Goal: Task Accomplishment & Management: Manage account settings

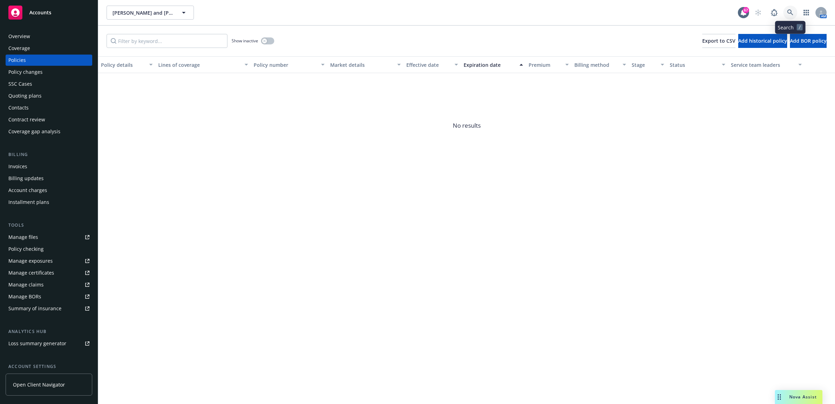
click at [790, 12] on icon at bounding box center [790, 12] width 6 height 6
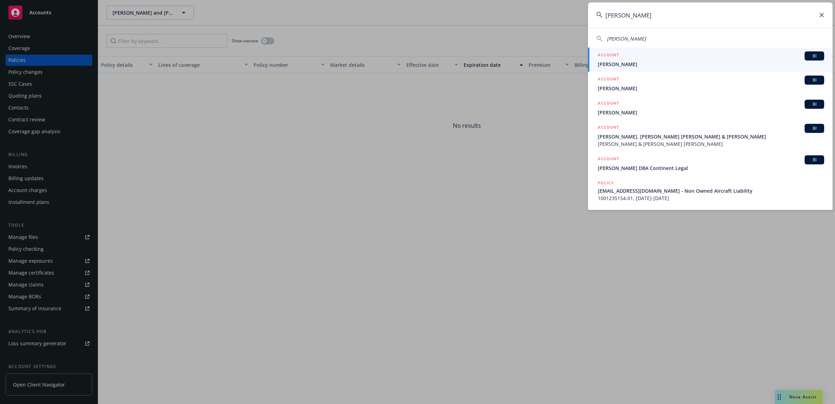
type input "hua xing"
click at [638, 57] on div "ACCOUNT BI" at bounding box center [711, 55] width 226 height 9
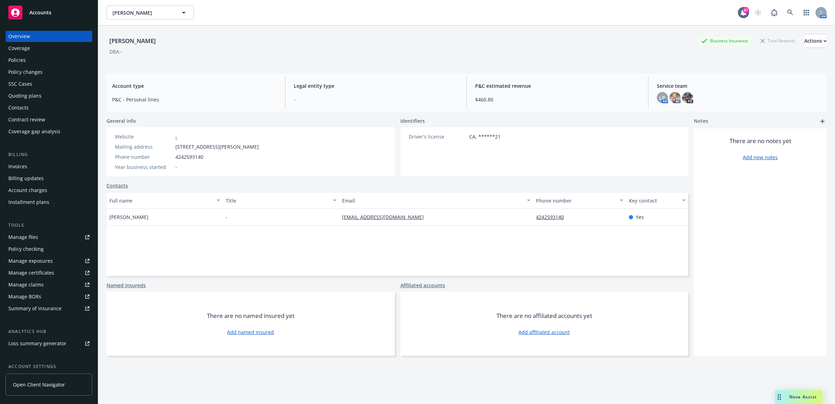
click at [58, 58] on div "Policies" at bounding box center [48, 60] width 81 height 11
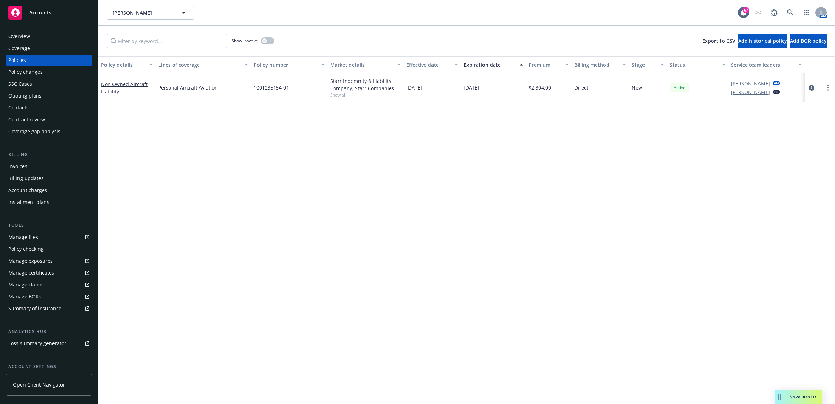
click at [39, 167] on div "Invoices" at bounding box center [48, 166] width 81 height 11
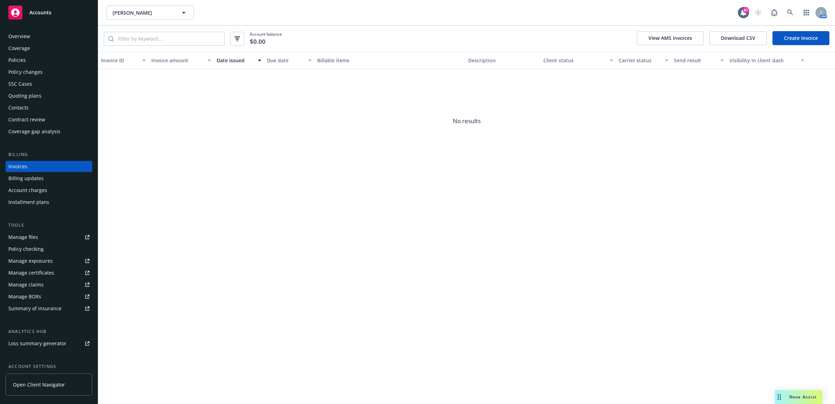
click at [39, 60] on div "Policies" at bounding box center [48, 60] width 81 height 11
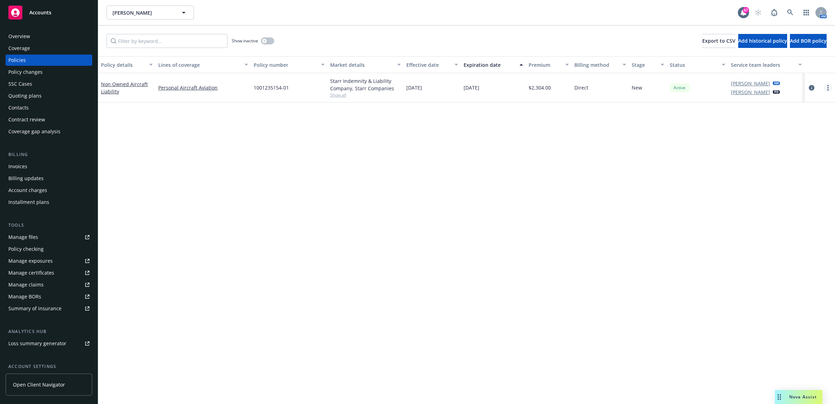
click at [827, 86] on icon "more" at bounding box center [827, 88] width 1 height 6
click at [800, 115] on link "Renew with incumbent" at bounding box center [791, 116] width 82 height 14
select select "12"
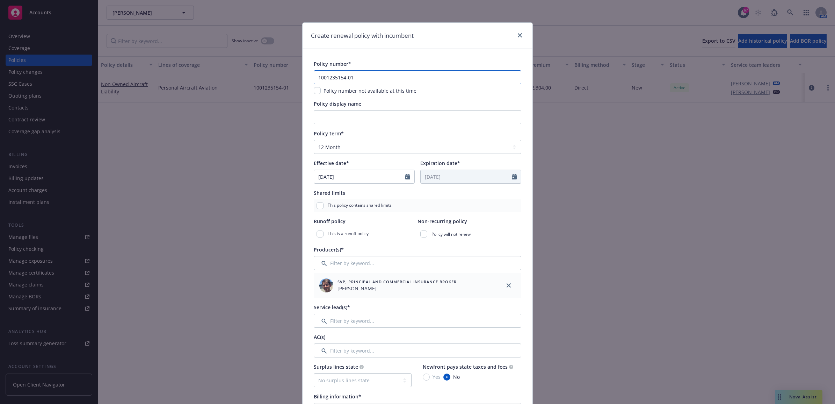
drag, startPoint x: 413, startPoint y: 76, endPoint x: 196, endPoint y: 80, distance: 217.4
click at [196, 80] on div "Create renewal policy with incumbent Policy number* 1001235154-01 Policy number…" at bounding box center [417, 202] width 835 height 404
type input "1001300210-01"
click at [352, 121] on input "Policy display name" at bounding box center [418, 117] width 208 height 14
type input "N"
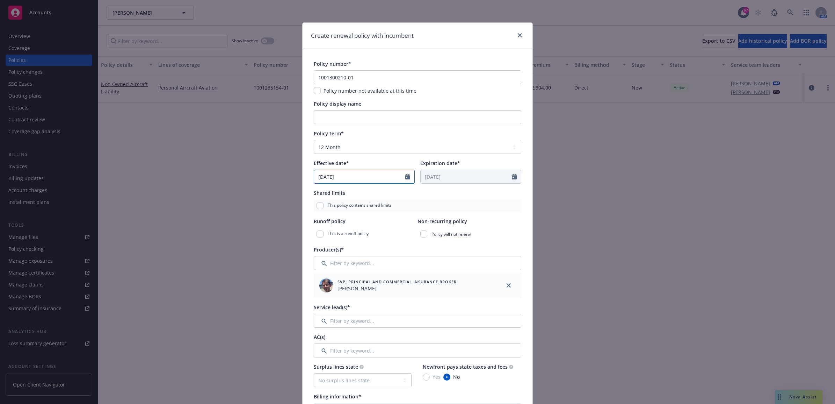
click at [405, 179] on icon "Calendar" at bounding box center [407, 177] width 5 height 6
select select "9"
click at [331, 225] on span "8" at bounding box center [334, 227] width 10 height 9
type input "09/08/2025"
type input "09/08/2026"
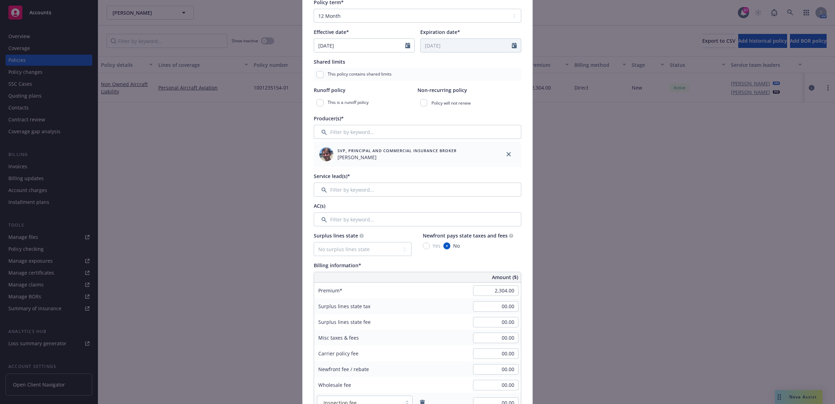
scroll to position [175, 0]
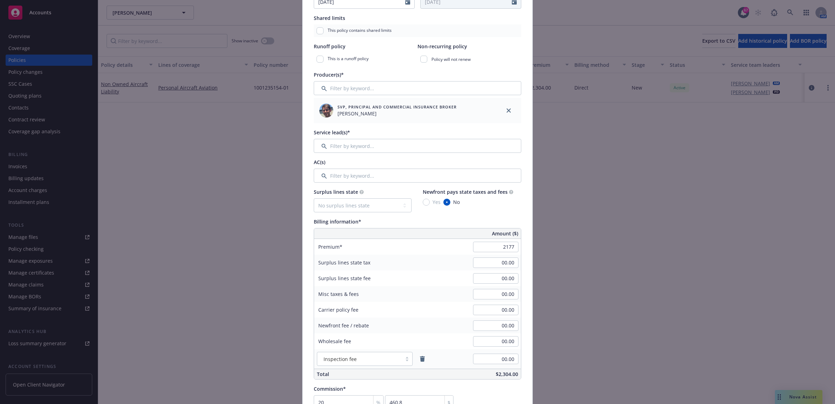
type input "2,177.00"
type input "435.4"
click at [488, 215] on div "Surplus lines state No surplus lines state Alaska Alabama Arkansas Arizona Cali…" at bounding box center [418, 283] width 208 height 191
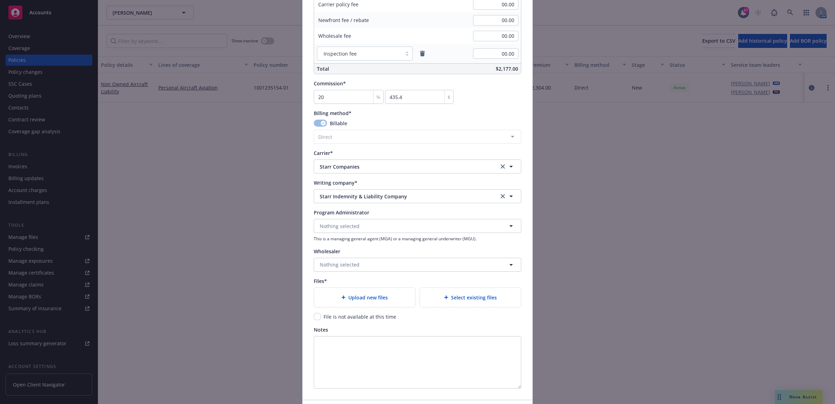
scroll to position [480, 0]
click at [376, 296] on span "Upload new files" at bounding box center [367, 296] width 39 height 7
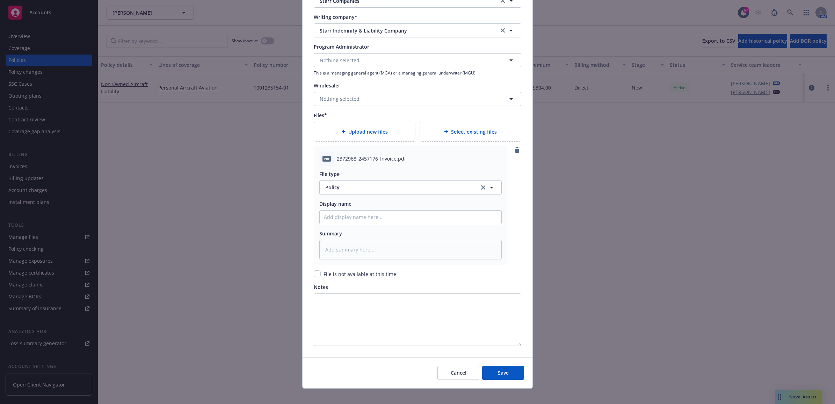
scroll to position [653, 0]
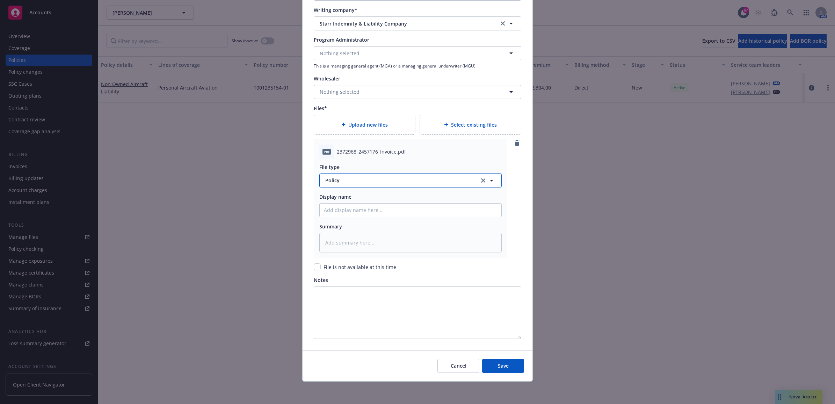
click at [377, 177] on span "Policy" at bounding box center [398, 179] width 146 height 7
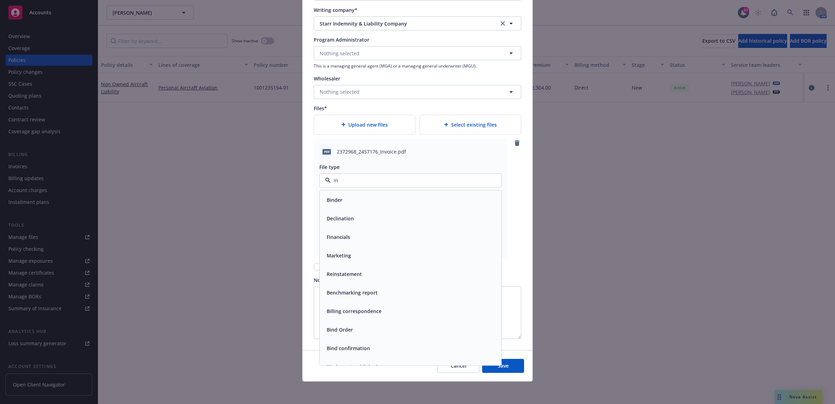
type input "inv"
click at [371, 217] on div "Invoice - Third Party" at bounding box center [350, 218] width 52 height 10
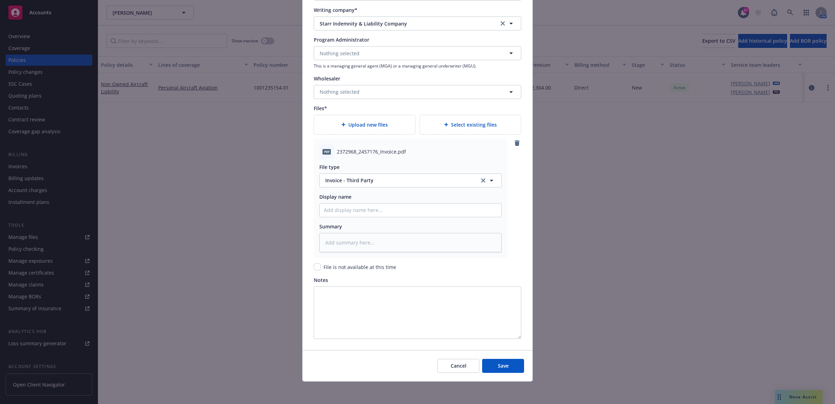
click at [366, 200] on div "Display name" at bounding box center [410, 205] width 182 height 24
click at [414, 212] on input "Policy display name" at bounding box center [411, 209] width 182 height 13
type textarea "x"
type input "2"
type textarea "x"
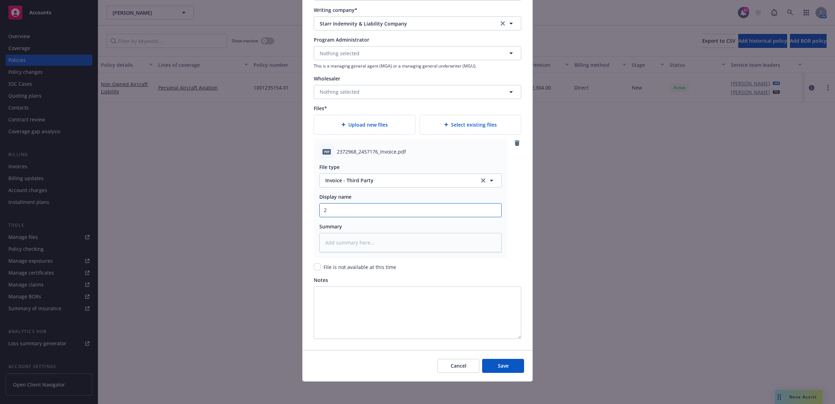
type input "25"
type textarea "x"
type input "25"
type textarea "x"
type input "25 N"
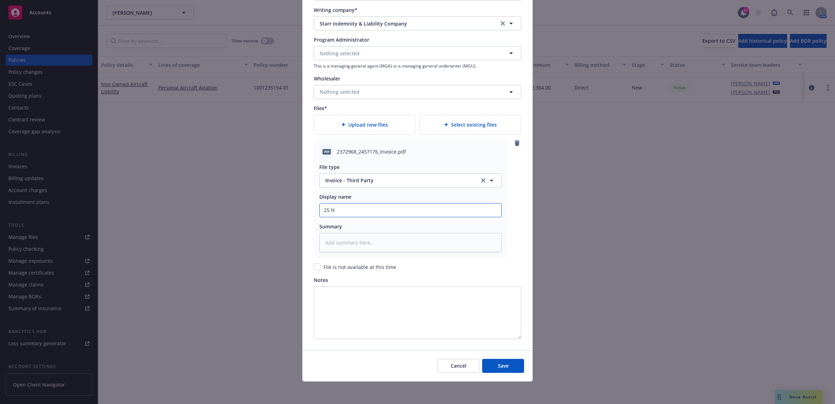
type textarea "x"
type input "25 NO"
type textarea "x"
type input "25 NOW"
type textarea "x"
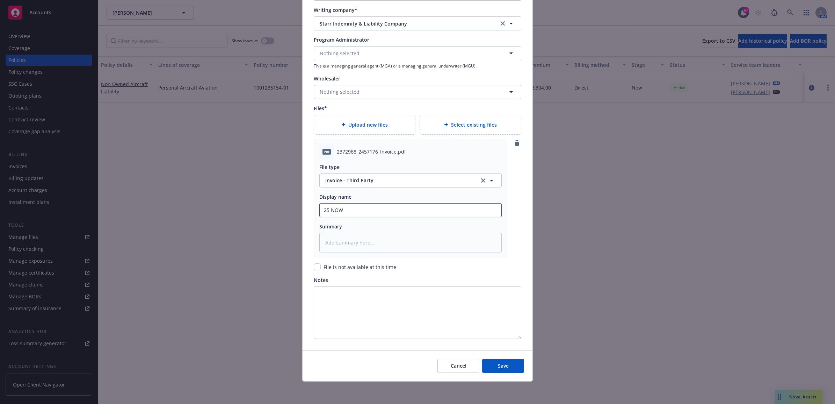
type input "25 NOWN"
type textarea "x"
type input "25 NOWN"
type textarea "x"
type input "25 NOWN C"
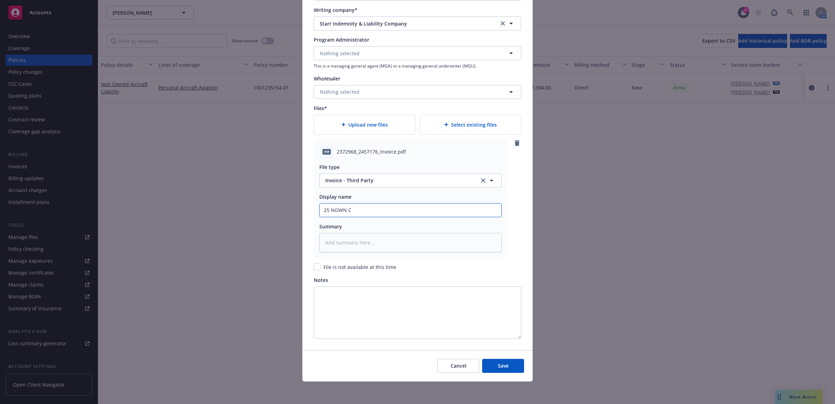
type textarea "x"
type input "25 NOWN CV"
type textarea "x"
type input "25 NOWN CVS"
type textarea "x"
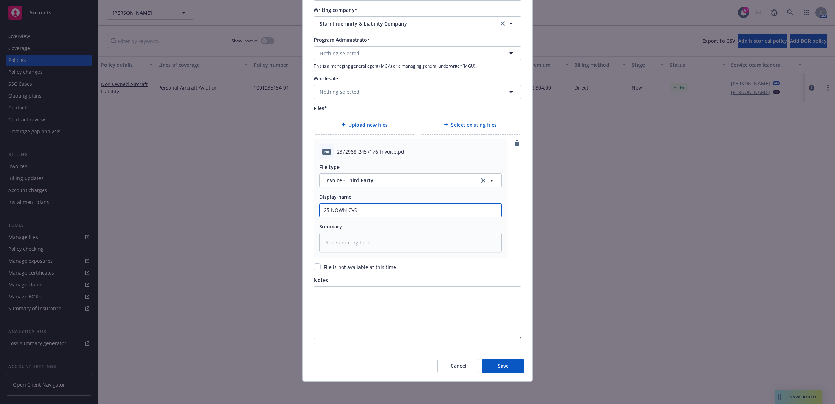
type input "25 NOWN CVS _"
type textarea "x"
type input "25 NOWN CVS _"
type textarea "x"
type input "25 NOWN CVS _"
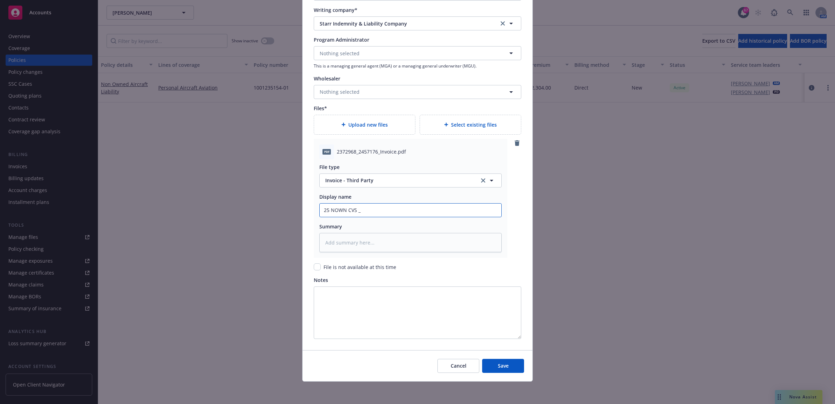
type textarea "x"
type input "25 NOWN CVS"
type textarea "x"
type input "25 NOWN CVS -"
type textarea "x"
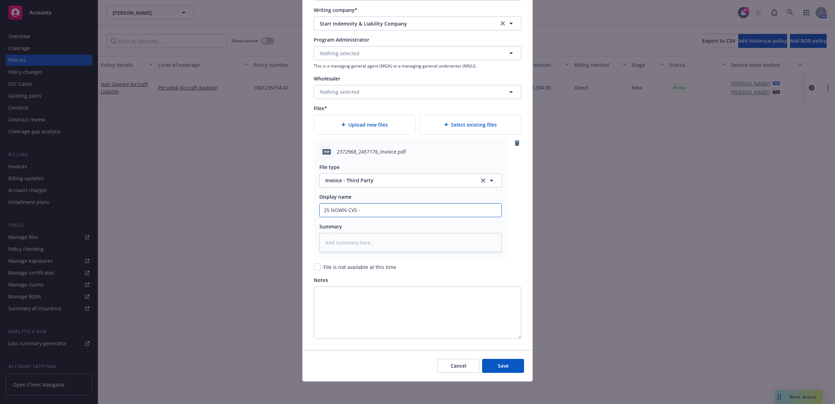
type input "25 NOWN CVS -"
type textarea "x"
type input "25 NOWN CVS - C"
type textarea "x"
type input "25 NOWN CVS - Ca"
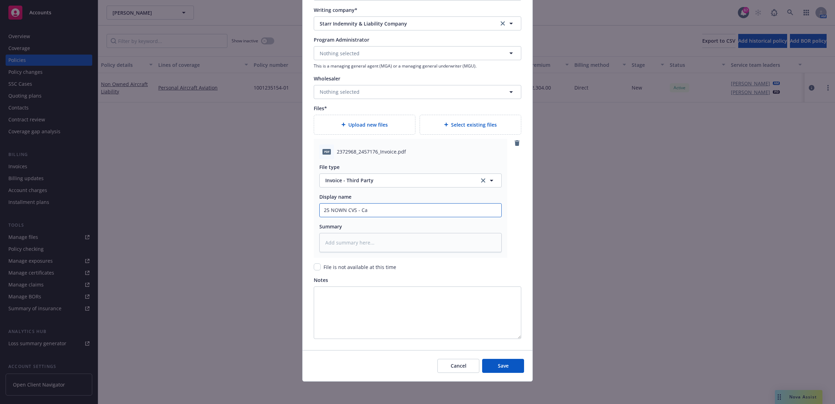
type textarea "x"
type input "25 NOWN CVS - Car"
type textarea "x"
type input "25 NOWN CVS - Carr"
type textarea "x"
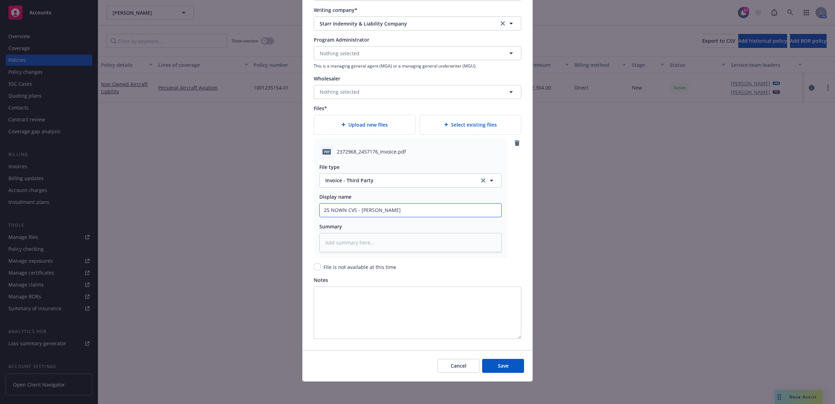
type input "25 NOWN CVS - Carri"
type textarea "x"
type input "25 NOWN CVS - Carrie"
type textarea "x"
type input "25 NOWN CVS - Carrier"
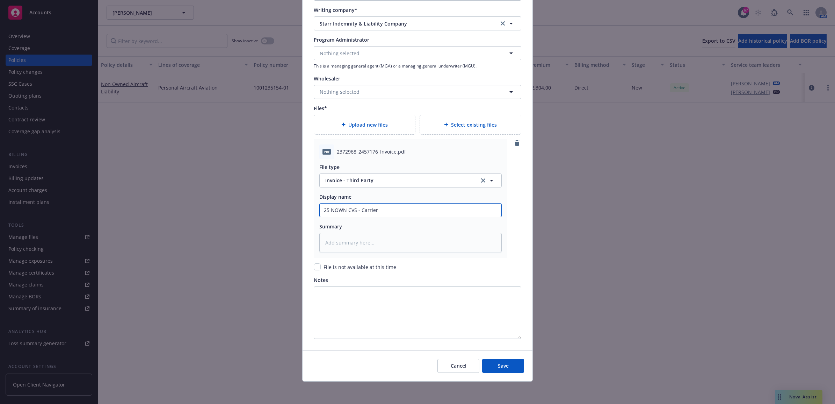
type textarea "x"
type input "25 NOWN CVS - Carrier"
type textarea "x"
type input "25 NOWN CVS - Carrier I"
type textarea "x"
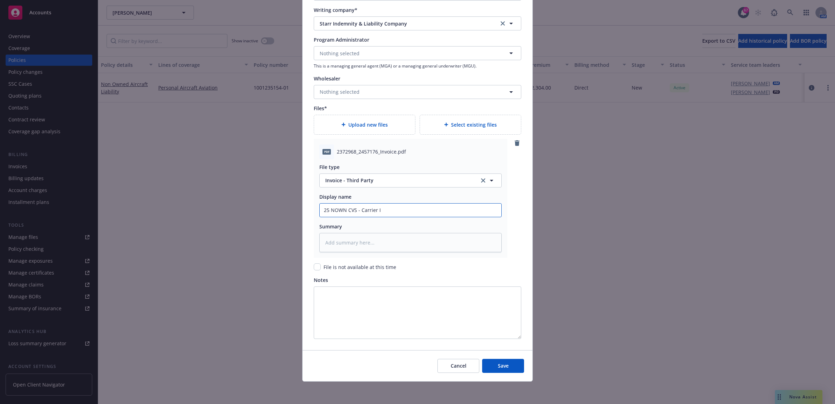
type input "25 NOWN CVS - Carrier Iv"
type textarea "x"
type input "25 NOWN CVS - Carrier I"
type textarea "x"
type input "25 NOWN CVS - Carrier In"
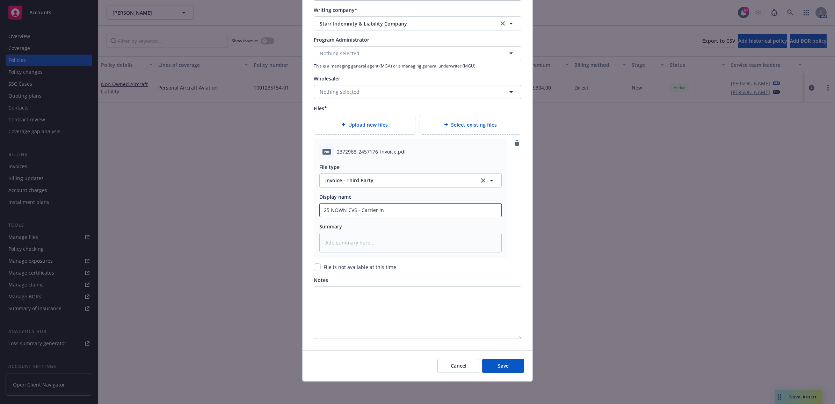
type textarea "x"
type input "25 NOWN CVS - Carrier Inv"
type textarea "x"
type input "25 NOWN CVS - Carrier Invo"
type textarea "x"
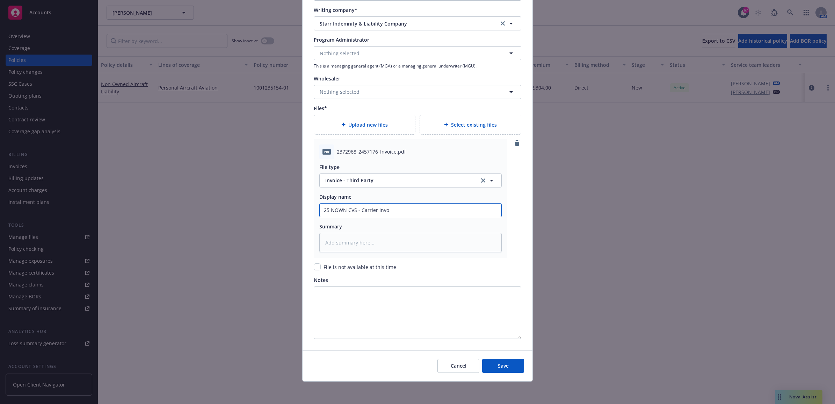
type input "25 NOWN CVS - Carrier Invoi"
type textarea "x"
type input "25 NOWN CVS - Carrier Invoic"
type textarea "x"
type input "25 NOWN CVS - Carrier Invoic"
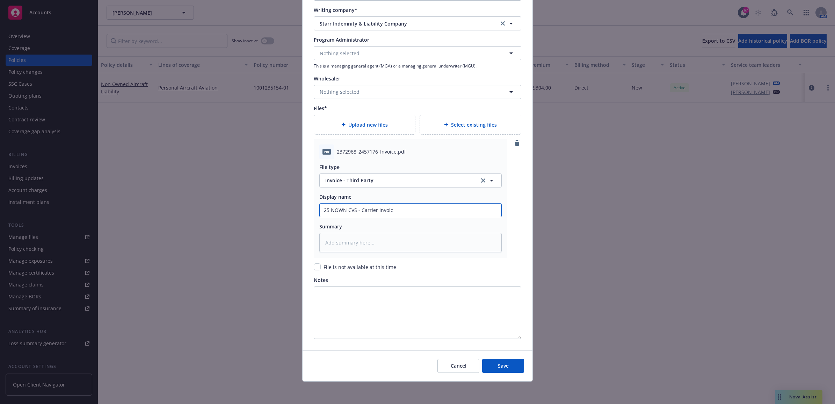
type textarea "x"
type input "25 NOWN CVS - Carrier Invoic"
type textarea "x"
type input "25 NOWN CVS - Carrier Invoice"
type textarea "x"
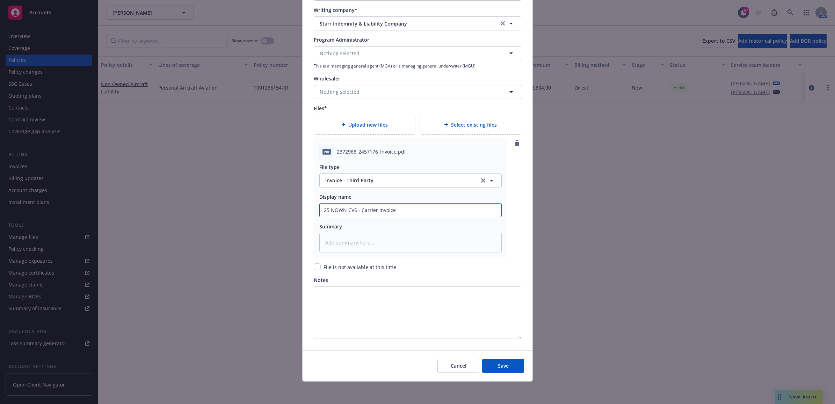
type input "25 NOWN CVS - Carrier Invoice"
type textarea "x"
type input "25 NOWN CVS - Carrier Invoice $"
type textarea "x"
type input "25 NOWN CVS - Carrier Invoice $2"
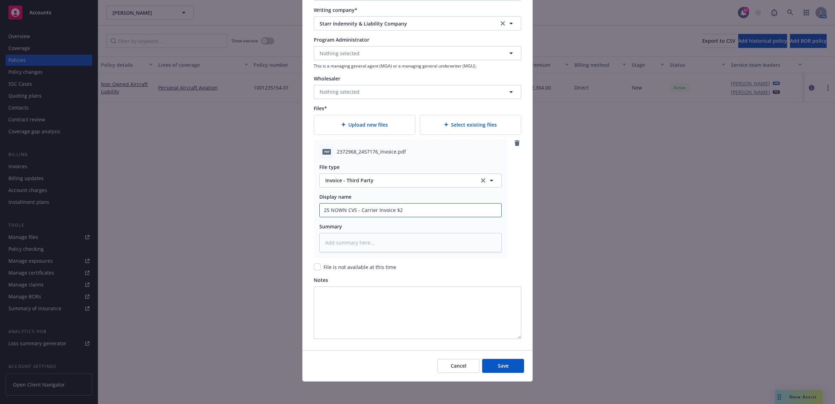
type textarea "x"
type input "25 NOWN CVS - Carrier Invoice $2,"
type textarea "x"
type input "25 NOWN CVS - Carrier Invoice $2,1"
type textarea "x"
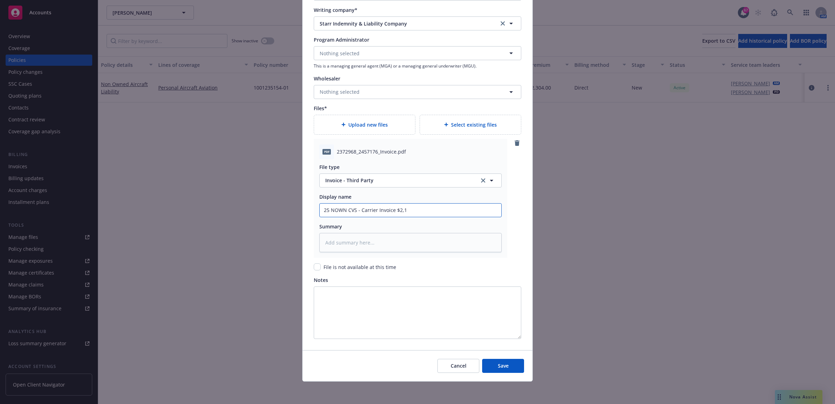
type input "25 NOWN CVS - Carrier Invoice $2,17"
type textarea "x"
type input "25 NOWN CVS - Carrier Invoice $2,177"
type textarea "x"
type input "25 NOWN CVS - Carrier Invoice $2,17"
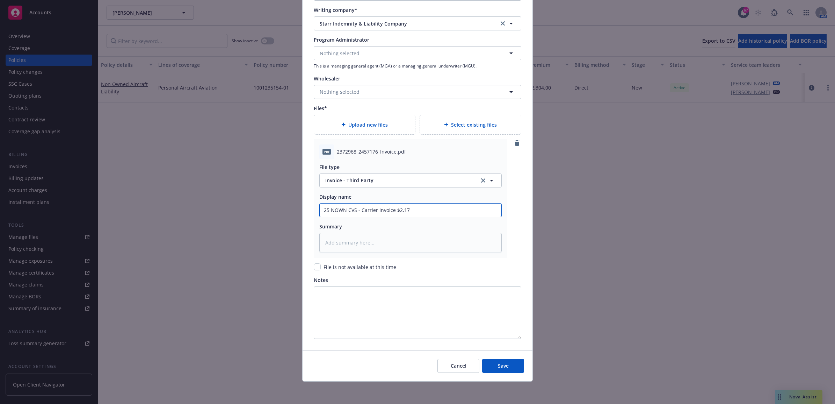
type textarea "x"
type input "25 NOWN CVS - Carrier Invoice $2,1"
type textarea "x"
type input "25 NOWN CVS - Carrier Invoice $2,"
type textarea "x"
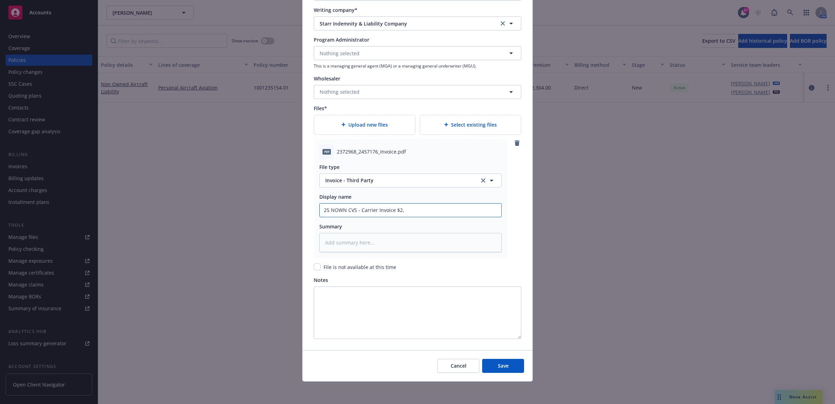
type input "25 NOWN CVS - Carrier Invoice $2"
type textarea "x"
type input "25 NOWN CVS - Carrier Invoice $"
type textarea "x"
type input "25 NOWN CVS - Carrier Invoice"
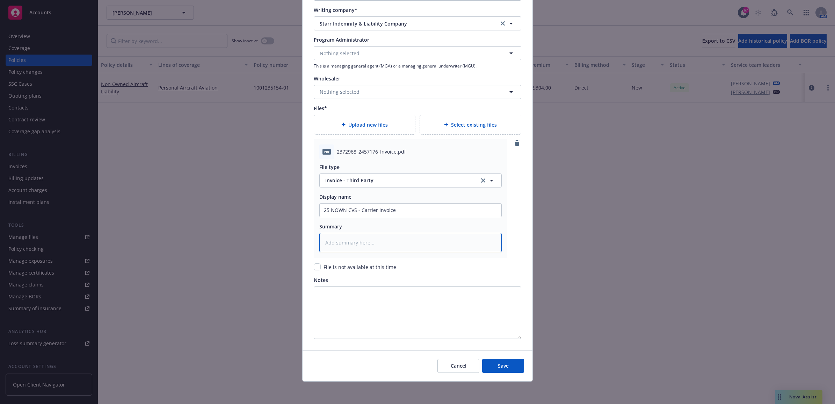
click at [416, 246] on textarea at bounding box center [410, 243] width 182 height 20
type textarea "x"
type textarea "C"
type textarea "x"
type textarea "Ca"
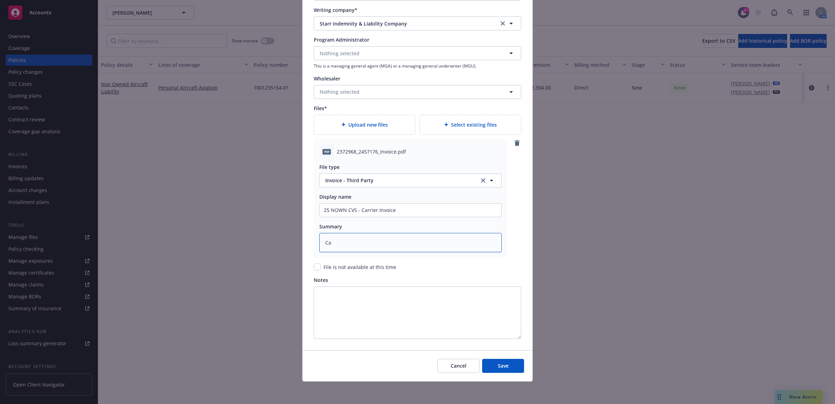
type textarea "x"
type textarea "Car"
type textarea "x"
type textarea "Carr"
type textarea "x"
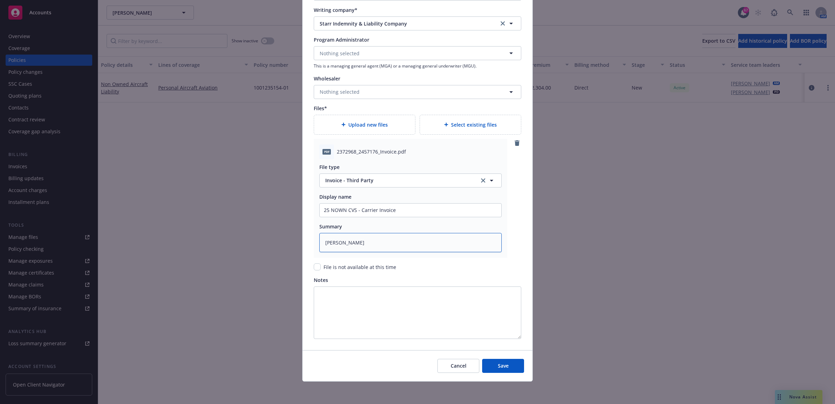
type textarea "Carri"
type textarea "x"
type textarea "Carrie"
type textarea "x"
type textarea "Carrier"
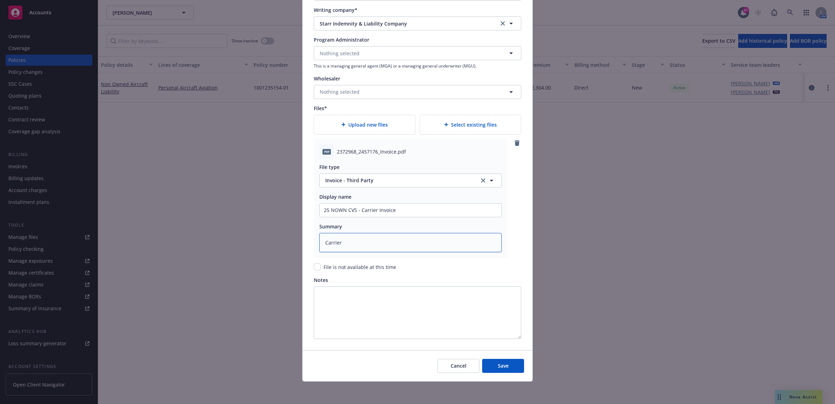
type textarea "x"
type textarea "Carrier"
type textarea "x"
type textarea "Carrier I"
type textarea "x"
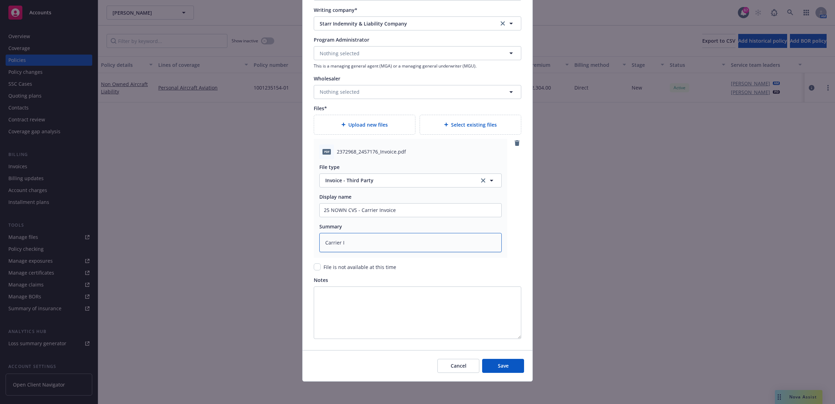
type textarea "Carrier In"
type textarea "x"
type textarea "Carrier Inv"
type textarea "x"
type textarea "Carrier Invo"
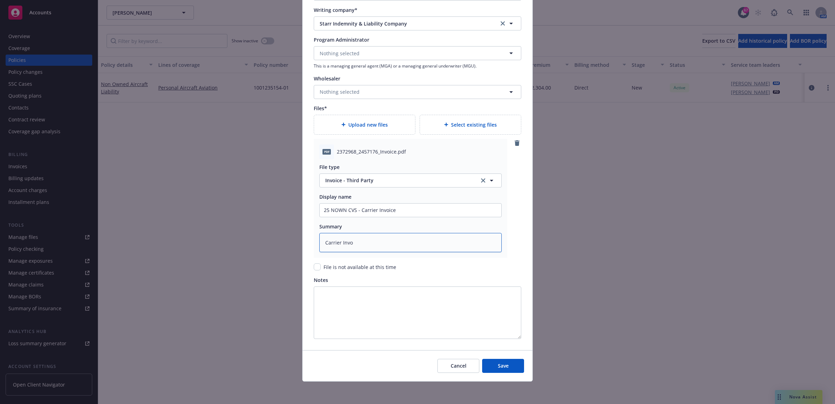
type textarea "x"
type textarea "Carrier Invoi"
type textarea "x"
type textarea "Carrier Invoic"
type textarea "x"
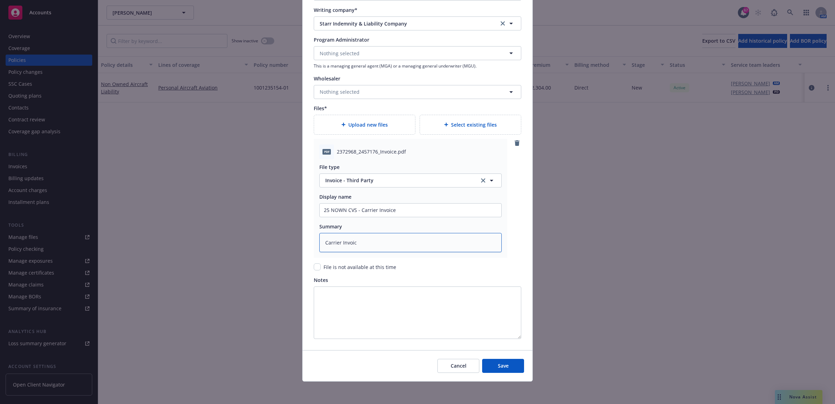
type textarea "Carrier Invoice"
type textarea "x"
type textarea "Carrier Invoice"
type textarea "x"
type textarea "Carrier Invoice $"
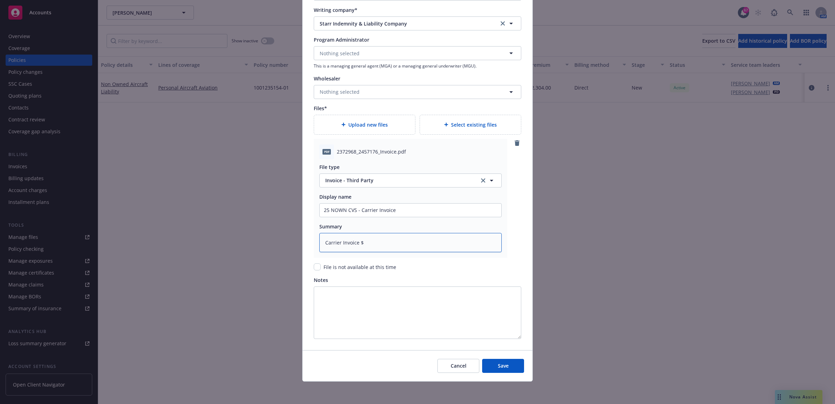
type textarea "x"
type textarea "Carrier Invoice $2"
type textarea "x"
type textarea "Carrier Invoice $2,"
type textarea "x"
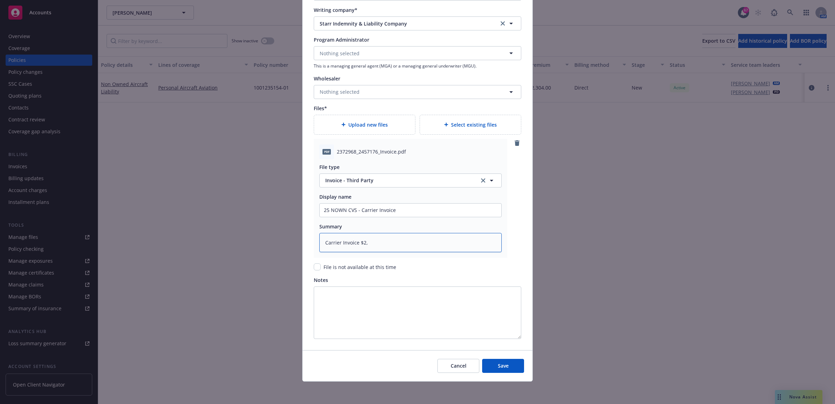
type textarea "Carrier Invoice $2,1"
type textarea "x"
type textarea "Carrier Invoice $2,17"
type textarea "x"
type textarea "Carrier Invoice $2,177"
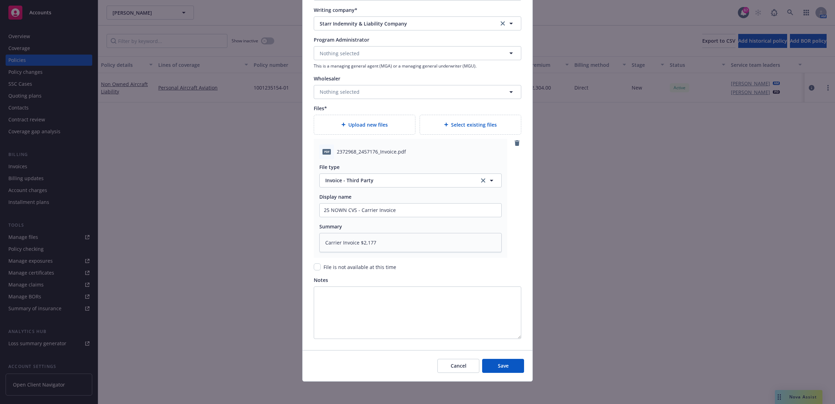
click at [500, 357] on div "Cancel Save" at bounding box center [418, 365] width 230 height 31
click at [507, 359] on button "Save" at bounding box center [503, 365] width 42 height 14
type textarea "x"
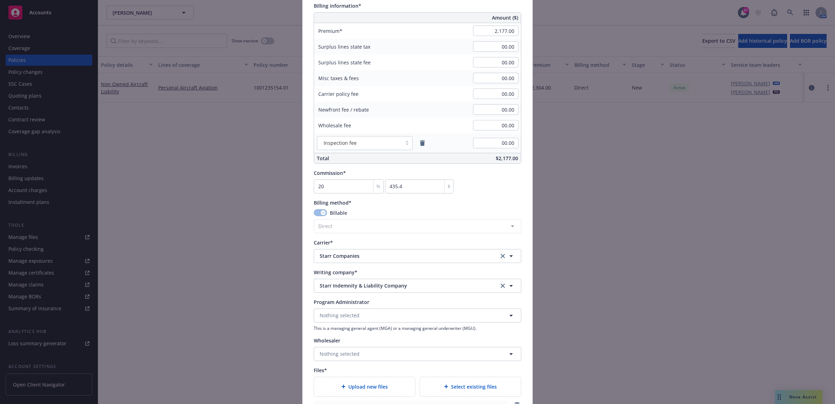
scroll to position [137, 0]
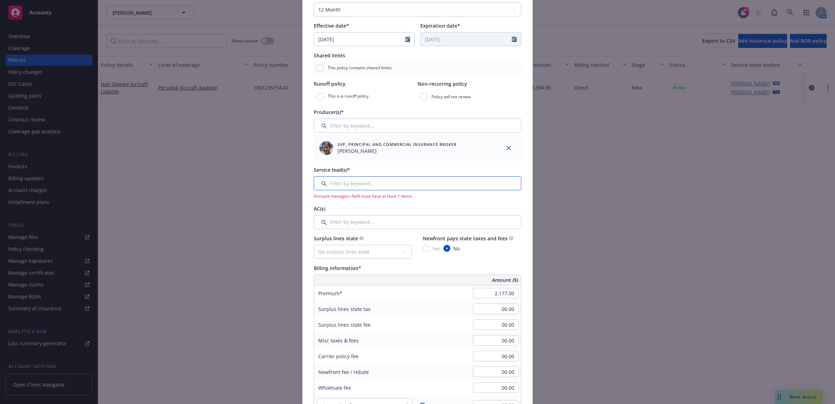
click at [375, 182] on input "Filter by keyword..." at bounding box center [418, 183] width 208 height 14
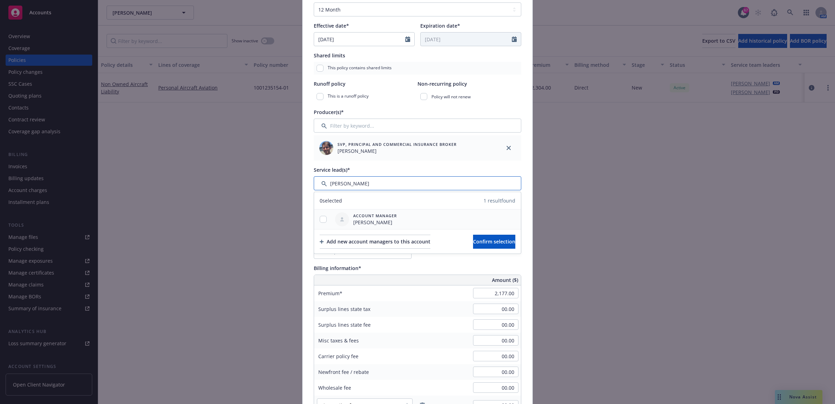
type input "linse"
click at [324, 216] on div at bounding box center [323, 219] width 18 height 7
click at [322, 219] on input "checkbox" at bounding box center [323, 219] width 7 height 7
checkbox input "true"
click at [488, 241] on span "Confirm selection" at bounding box center [494, 241] width 42 height 7
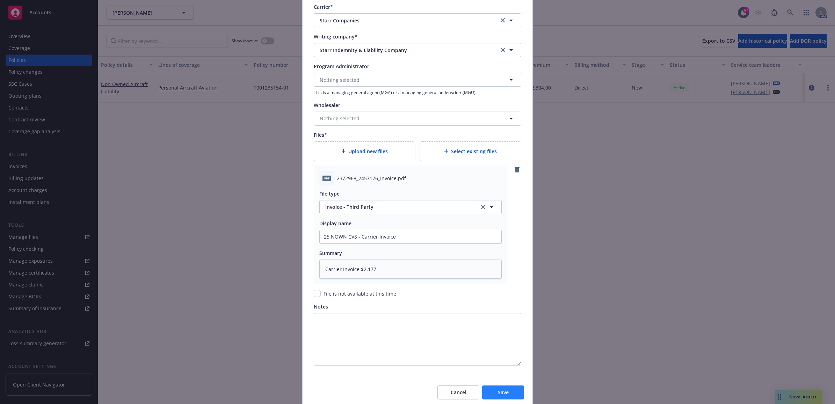
scroll to position [681, 0]
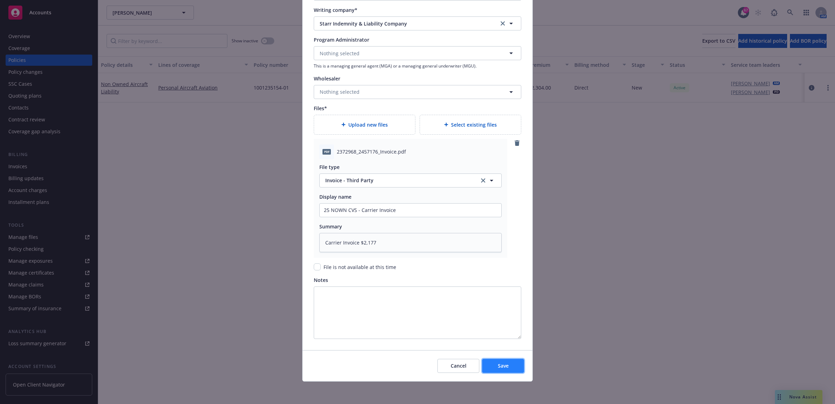
click at [498, 362] on span "Save" at bounding box center [503, 365] width 11 height 7
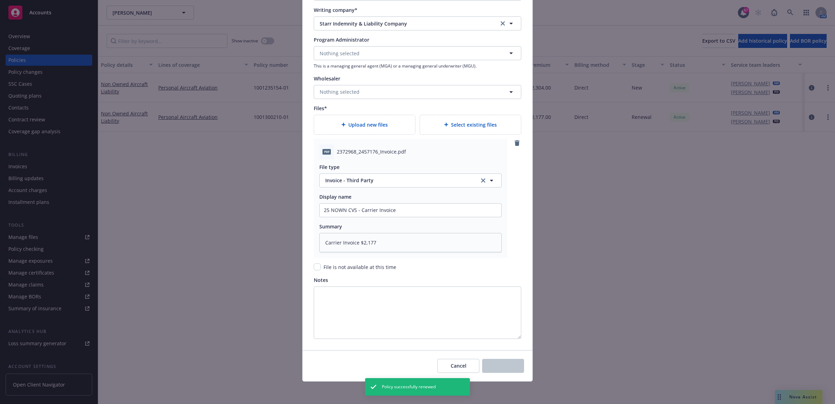
type textarea "x"
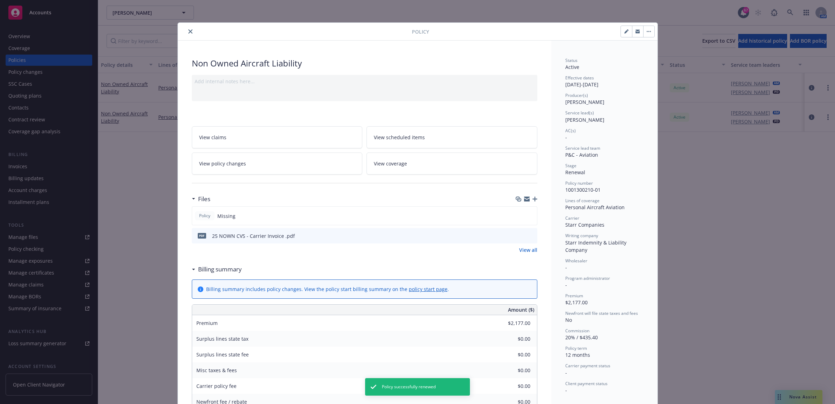
click at [188, 32] on icon "close" at bounding box center [190, 31] width 4 height 4
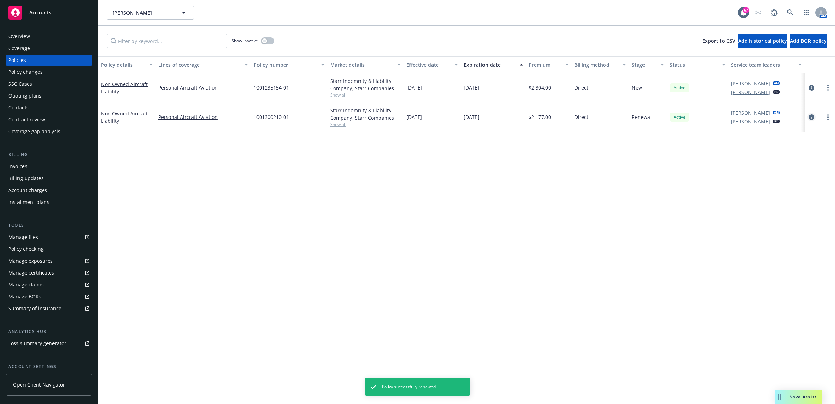
click at [811, 115] on icon "circleInformation" at bounding box center [812, 117] width 6 height 6
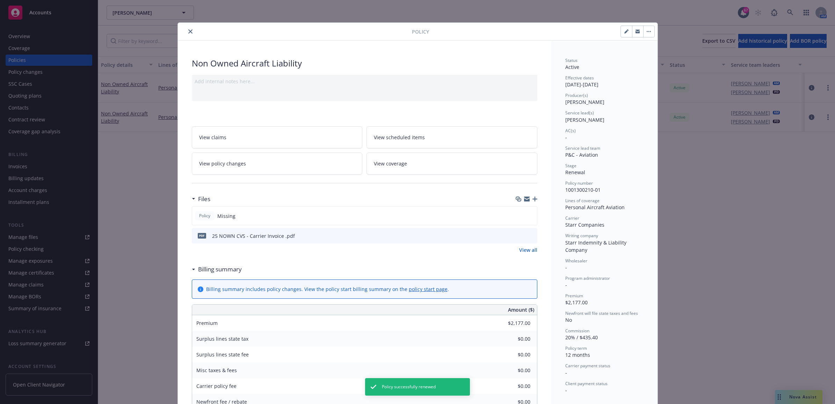
click at [624, 30] on icon "button" at bounding box center [626, 31] width 4 height 4
select select "RENEWAL"
select select "12"
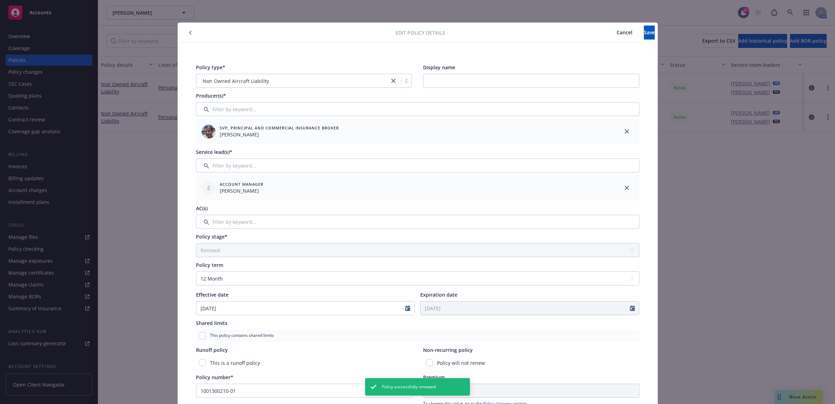
click at [186, 32] on button "button" at bounding box center [190, 32] width 8 height 8
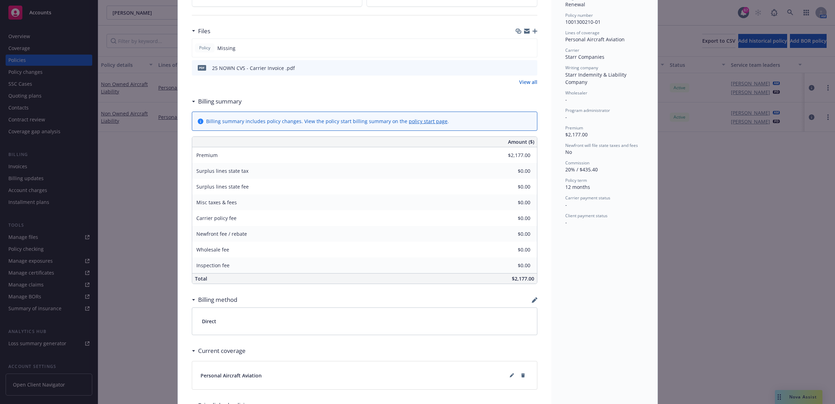
scroll to position [262, 0]
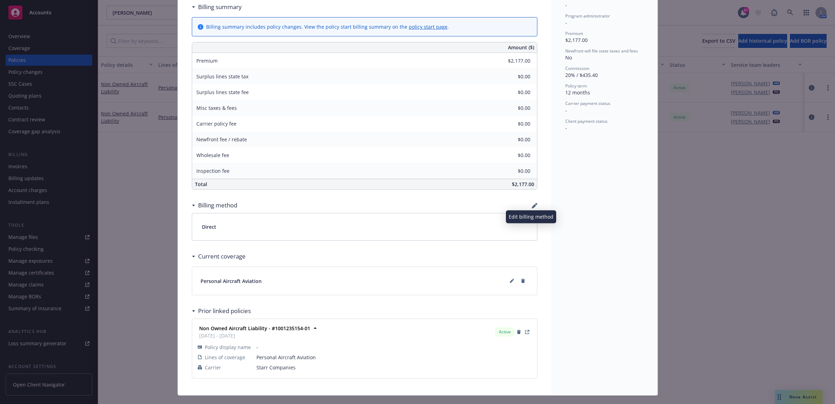
click at [532, 207] on icon "button" at bounding box center [534, 206] width 5 height 5
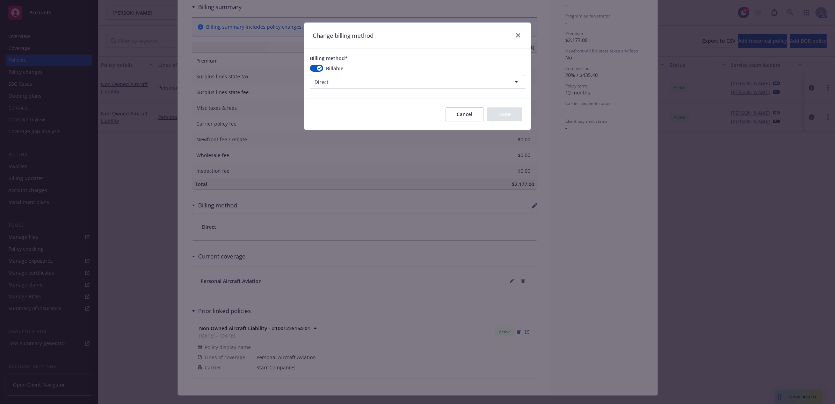
click at [381, 92] on div at bounding box center [417, 91] width 226 height 3
click at [383, 81] on html "Accounts Overview Coverage Policies Policy changes SSC Cases Quoting plans Cont…" at bounding box center [417, 202] width 835 height 404
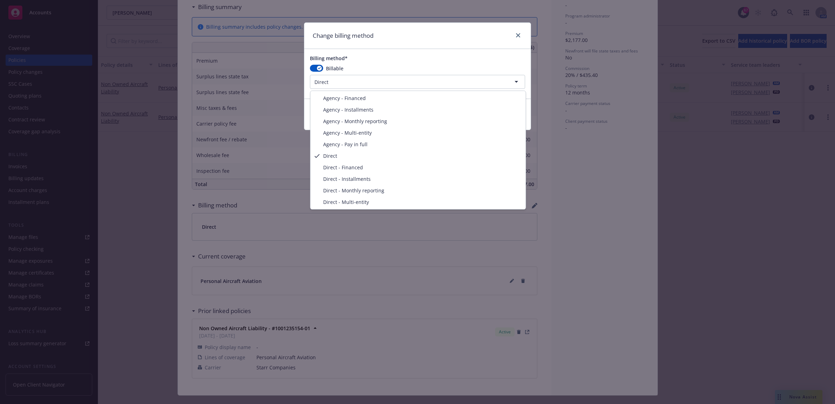
select select "AGENCY_PAY_IN_FULL"
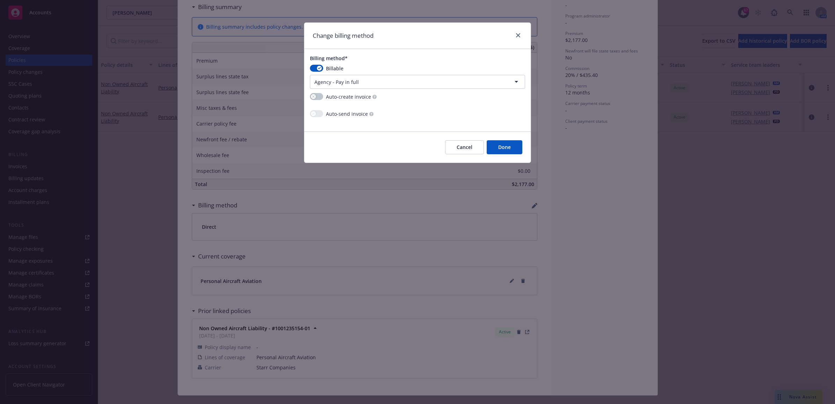
click at [513, 147] on button "Done" at bounding box center [505, 147] width 36 height 14
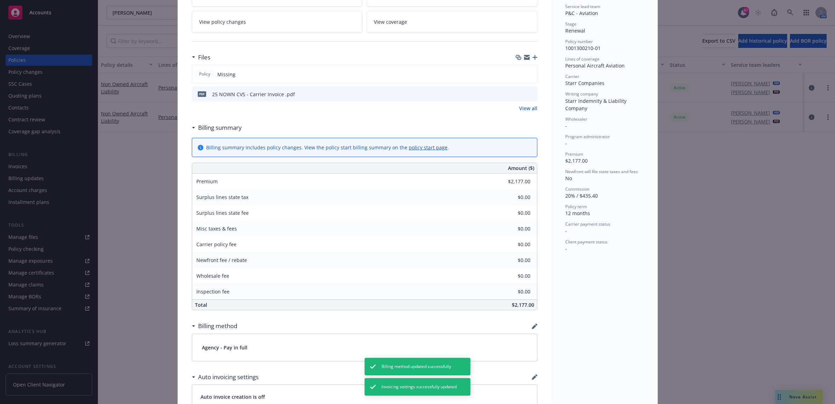
scroll to position [0, 0]
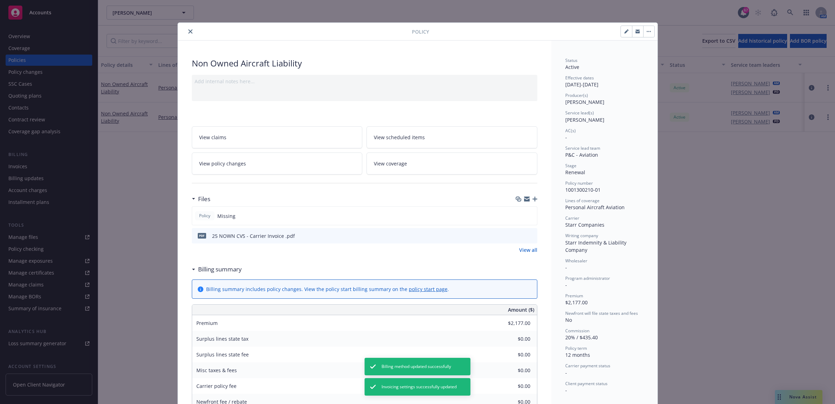
click at [188, 31] on icon "close" at bounding box center [190, 31] width 4 height 4
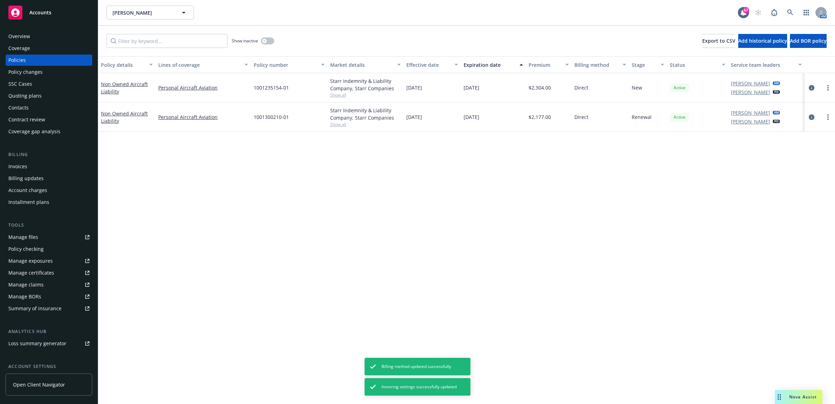
click at [27, 158] on div "Billing Invoices Billing updates Account charges Installment plans" at bounding box center [49, 179] width 87 height 57
click at [28, 164] on div "Invoices" at bounding box center [48, 166] width 81 height 11
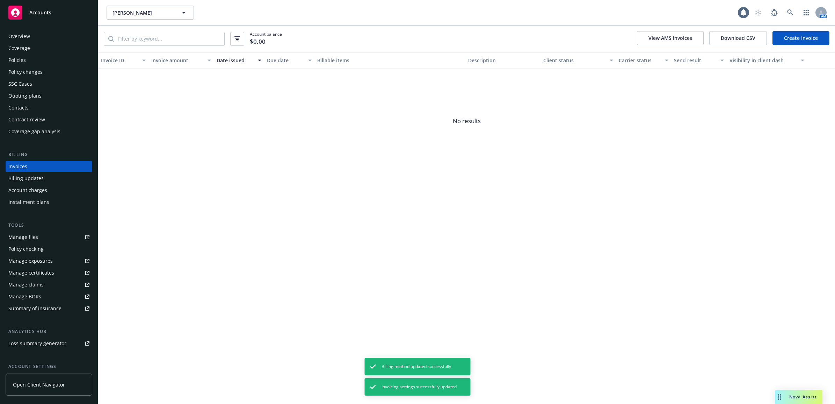
click at [802, 38] on link "Create Invoice" at bounding box center [801, 38] width 57 height 14
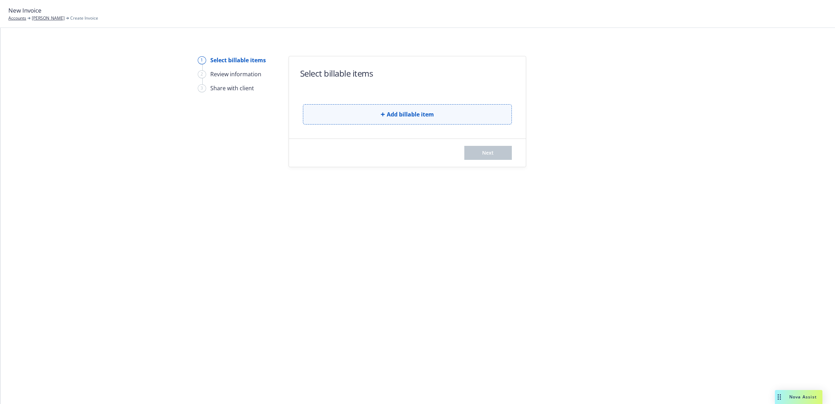
click at [399, 113] on span "Add billable item" at bounding box center [410, 114] width 47 height 8
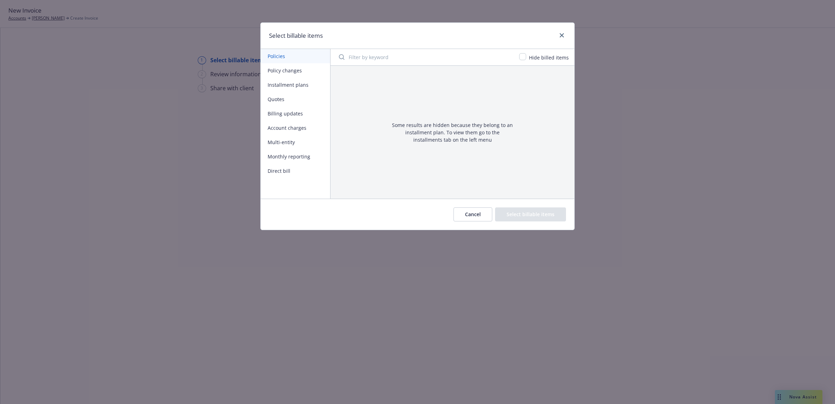
click at [287, 71] on button "Policy changes" at bounding box center [296, 70] width 70 height 14
click at [284, 57] on button "Policies" at bounding box center [296, 56] width 70 height 14
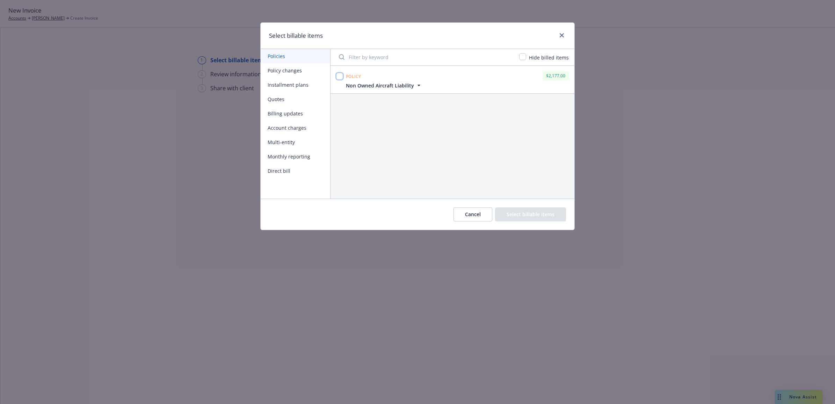
click at [338, 77] on input "checkbox" at bounding box center [339, 76] width 7 height 7
checkbox input "true"
click at [511, 219] on button "Select billable items" at bounding box center [530, 214] width 71 height 14
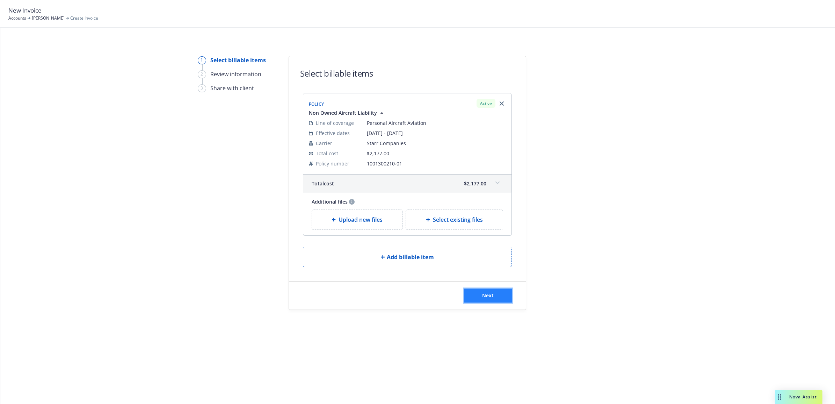
click at [483, 298] on span "Next" at bounding box center [488, 295] width 12 height 7
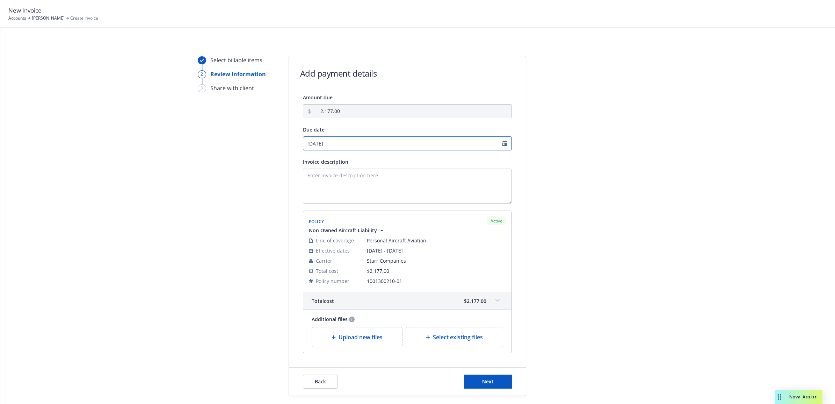
select select "September"
select select "2025"
click at [503, 143] on input "09/29/2025" at bounding box center [407, 143] width 209 height 14
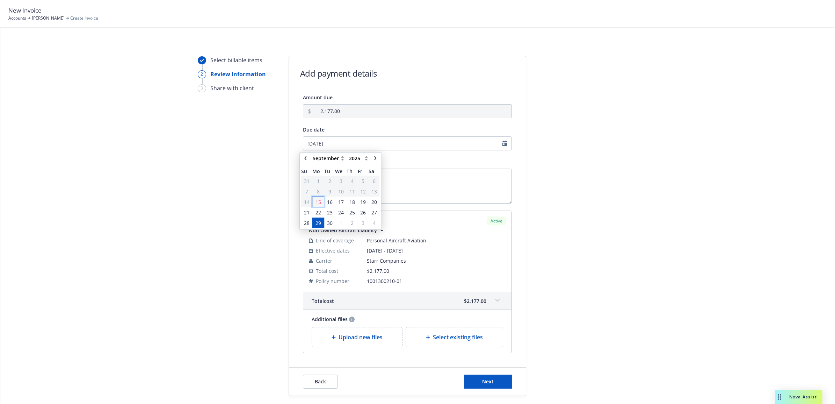
click at [321, 202] on span "15" at bounding box center [318, 201] width 10 height 9
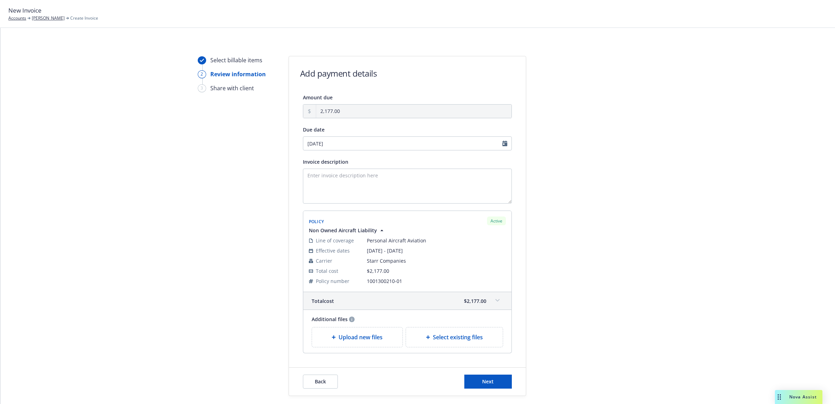
type input "09/15/2025"
click at [373, 187] on textarea "Invoice description" at bounding box center [407, 185] width 209 height 35
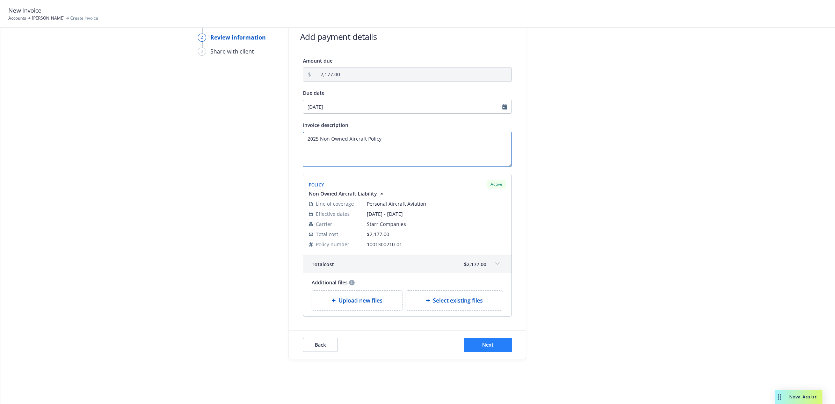
type textarea "2025 Non Owned Aircraft Policy"
click at [471, 340] on button "Next" at bounding box center [488, 345] width 48 height 14
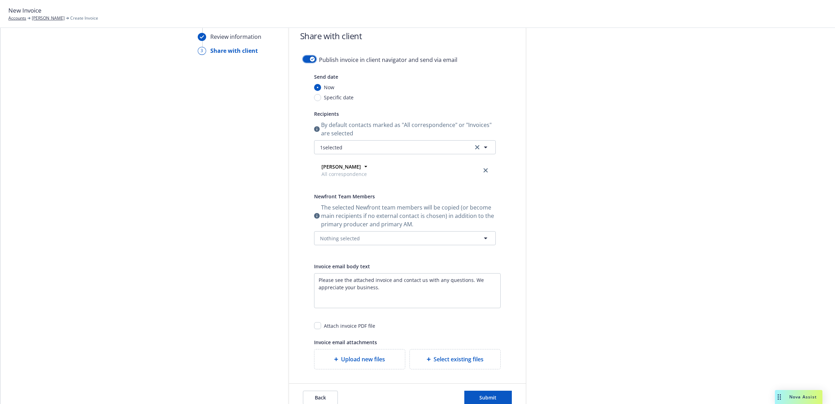
click at [307, 61] on button "button" at bounding box center [309, 59] width 13 height 7
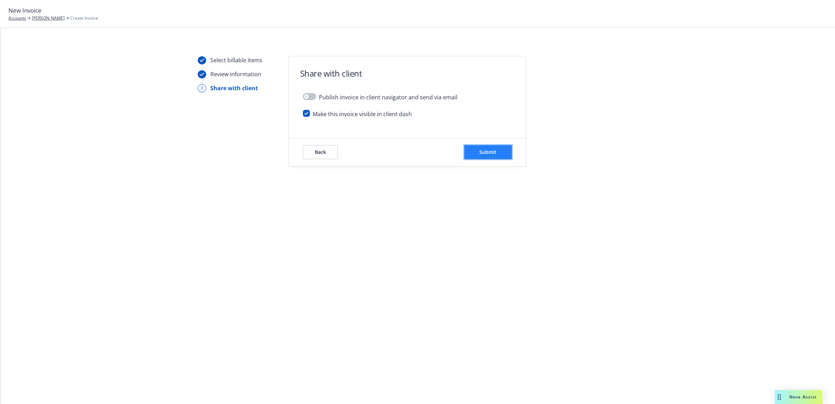
click at [486, 154] on span "Submit" at bounding box center [487, 152] width 17 height 7
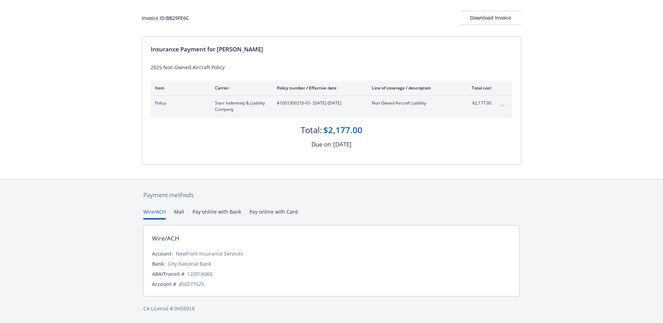
scroll to position [37, 0]
click at [269, 210] on div "Payment methods Wire/ACH Mail Pay online with Bank Pay online with Card Wire/AC…" at bounding box center [331, 251] width 379 height 144
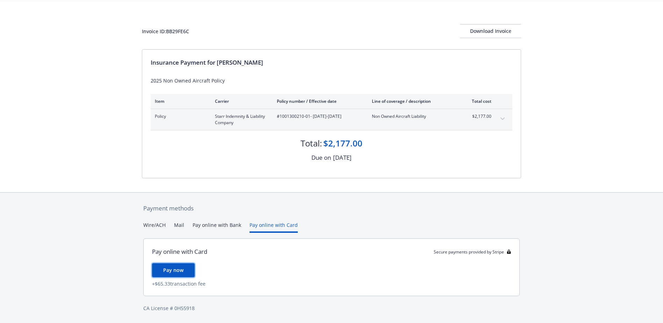
click at [179, 268] on span "Pay now" at bounding box center [173, 270] width 20 height 7
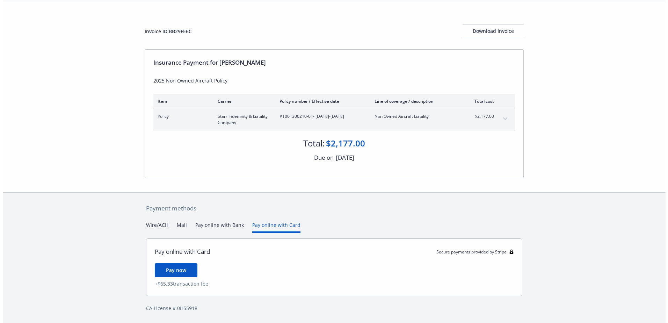
scroll to position [0, 0]
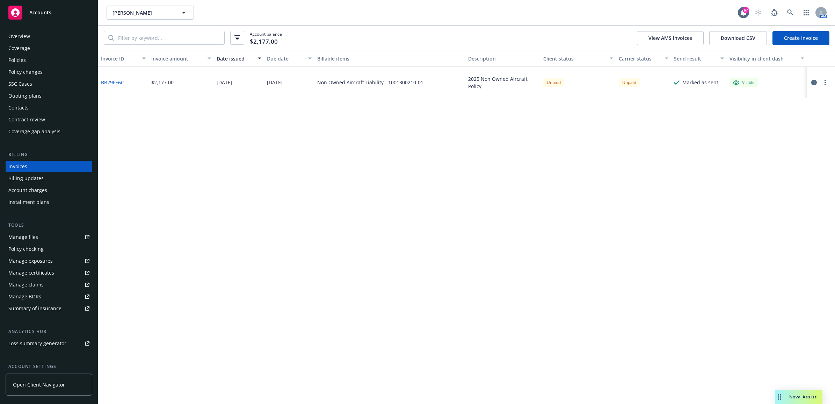
drag, startPoint x: 32, startPoint y: 111, endPoint x: 48, endPoint y: 109, distance: 15.6
click at [32, 111] on div "Contacts" at bounding box center [48, 107] width 81 height 11
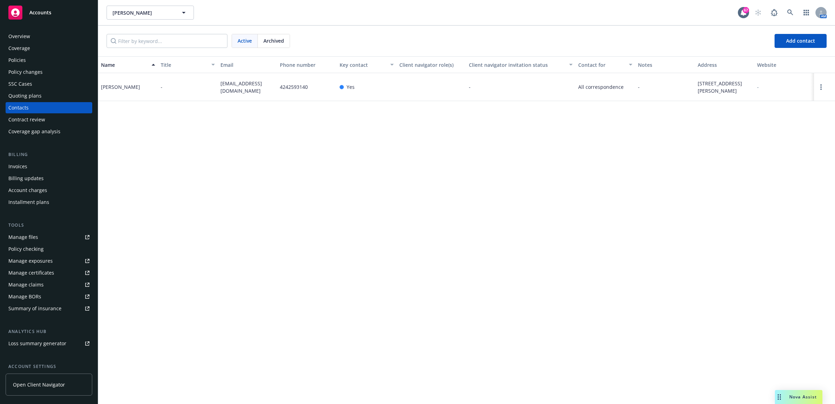
drag, startPoint x: 265, startPoint y: 93, endPoint x: 219, endPoint y: 81, distance: 47.0
click at [219, 81] on div "[EMAIL_ADDRESS][DOMAIN_NAME]" at bounding box center [248, 87] width 60 height 28
drag, startPoint x: 219, startPoint y: 81, endPoint x: 229, endPoint y: 87, distance: 11.6
drag, startPoint x: 42, startPoint y: 55, endPoint x: 49, endPoint y: 60, distance: 8.5
click at [42, 55] on div "Policies" at bounding box center [48, 60] width 81 height 11
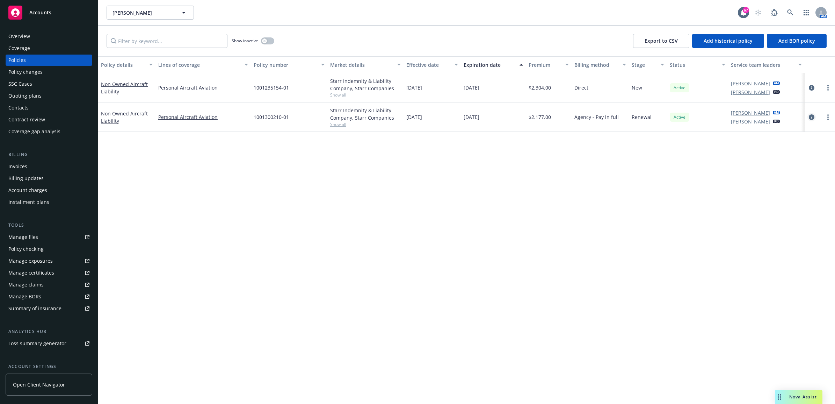
click at [813, 117] on icon "circleInformation" at bounding box center [812, 117] width 6 height 6
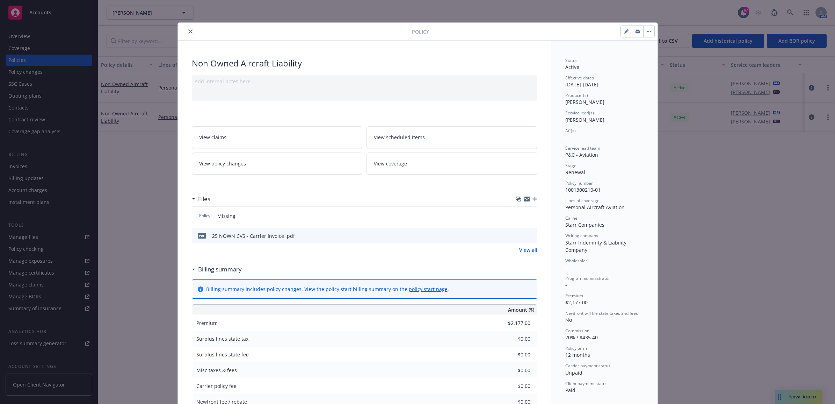
click at [533, 199] on icon "button" at bounding box center [535, 198] width 5 height 5
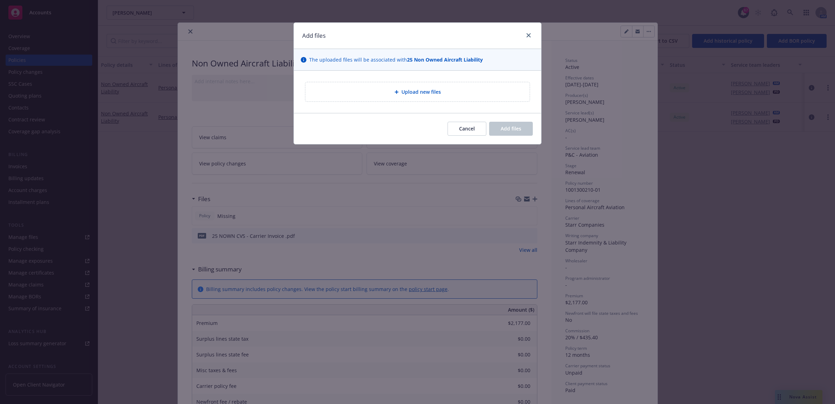
click at [382, 81] on div "Upload new files" at bounding box center [417, 92] width 247 height 42
click at [378, 87] on div "Upload new files" at bounding box center [417, 91] width 224 height 19
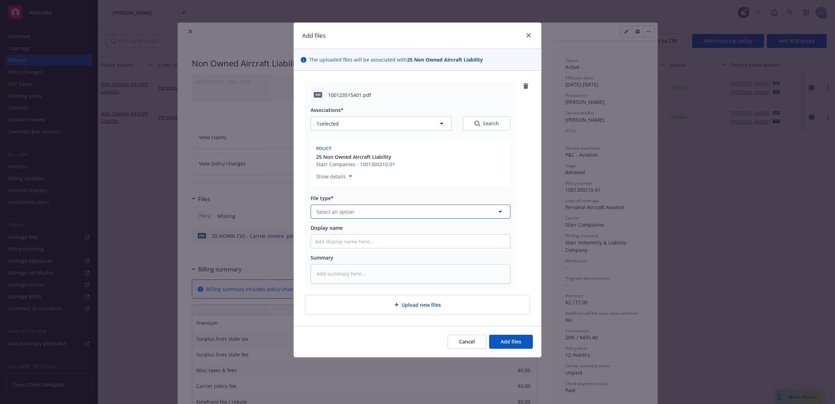
click at [336, 210] on span "Select an option" at bounding box center [336, 211] width 38 height 7
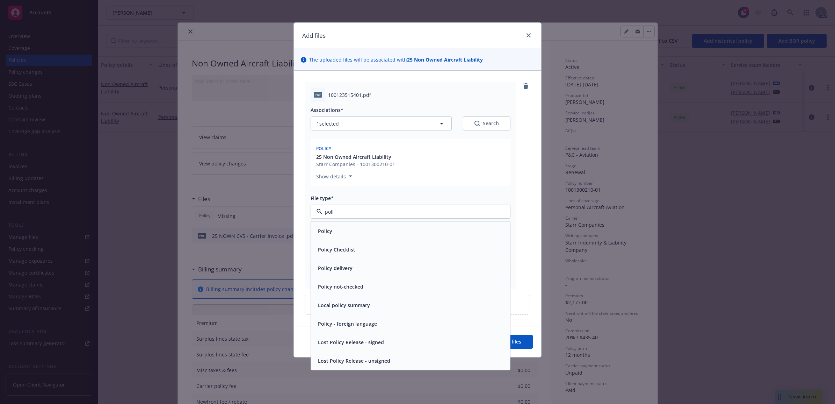
type input "polic"
click at [335, 226] on div "Policy" at bounding box center [410, 231] width 191 height 10
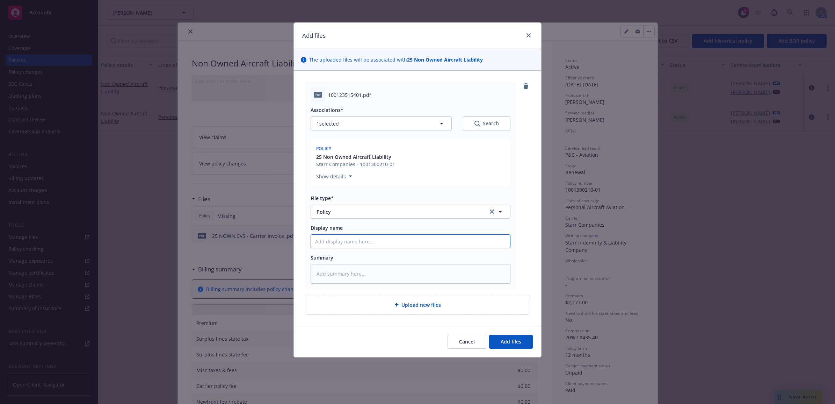
click at [331, 240] on input "Display name" at bounding box center [410, 240] width 199 height 13
type textarea "x"
type input "2"
type textarea "x"
type input "25"
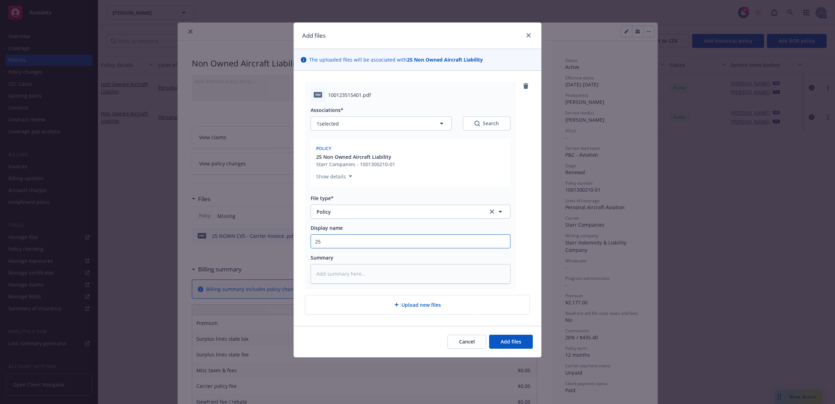
type textarea "x"
type input "25"
type textarea "x"
type input "25 N"
type textarea "x"
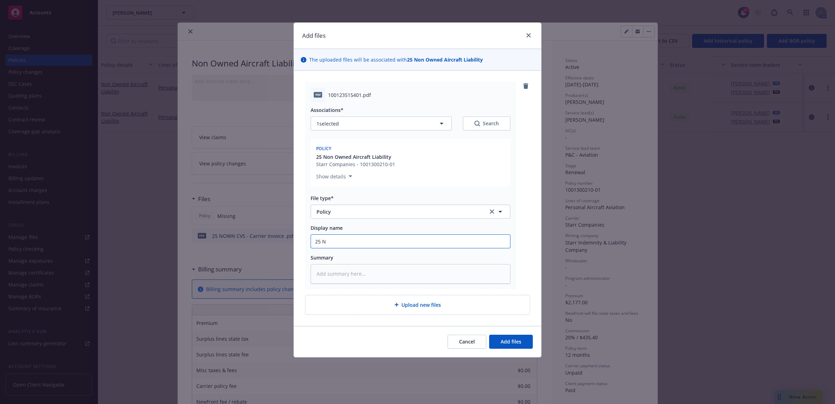
type input "25 NO"
type textarea "x"
type input "25 NOW"
type textarea "x"
type input "25 NOWN"
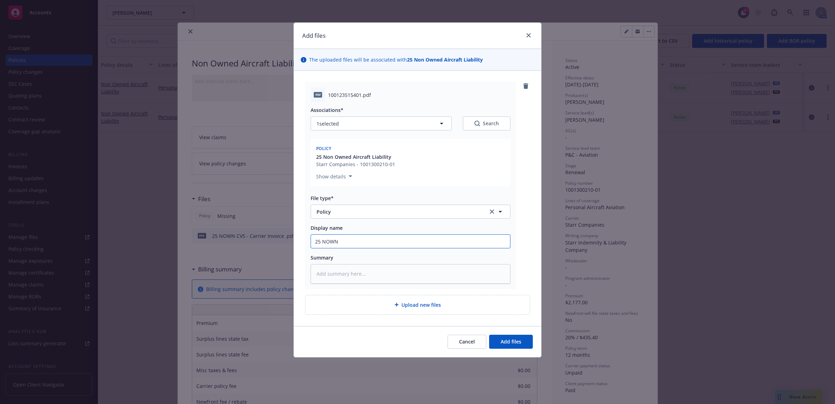
type textarea "x"
type input "25 NOWN"
type textarea "x"
type input "25 NOWN C"
type textarea "x"
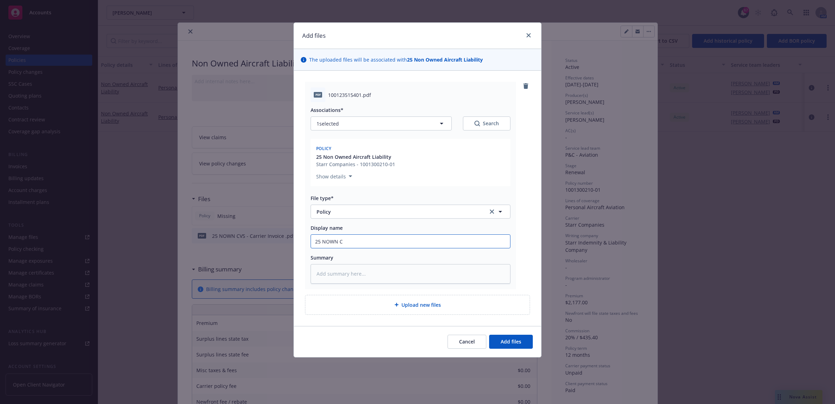
type input "25 NOWN CV"
type textarea "x"
type input "25 NOWN CVS"
type textarea "x"
type input "25 NOWN CVS"
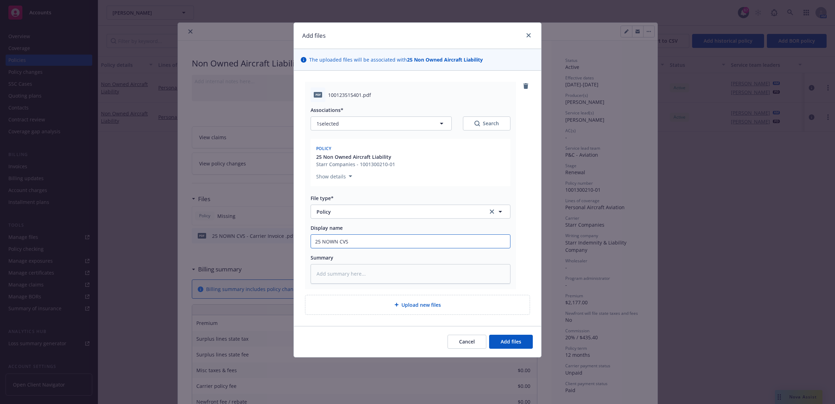
type textarea "x"
type input "25 NOWN CVS -"
type textarea "x"
type input "25 NOWN CVS - p["
type textarea "x"
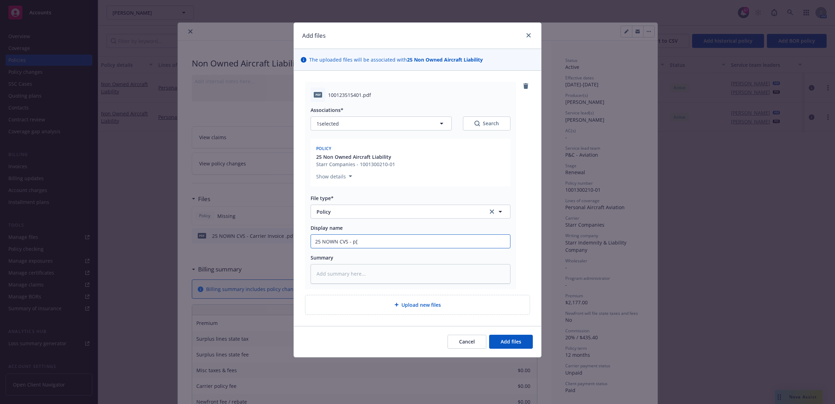
type input "25 NOWN CVS - p"
type textarea "x"
type input "25 NOWN CVS - pP"
type textarea "x"
type input "25 NOWN CVS - p"
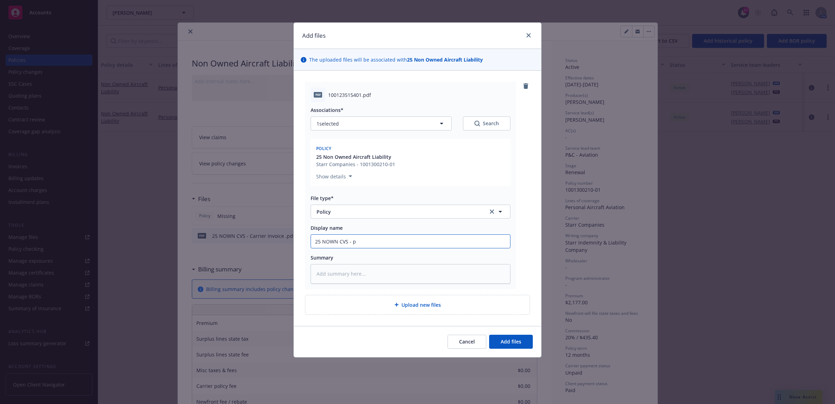
type textarea "x"
type input "25 NOWN CVS -"
type textarea "x"
type input "25 NOWN CVS - P"
type textarea "x"
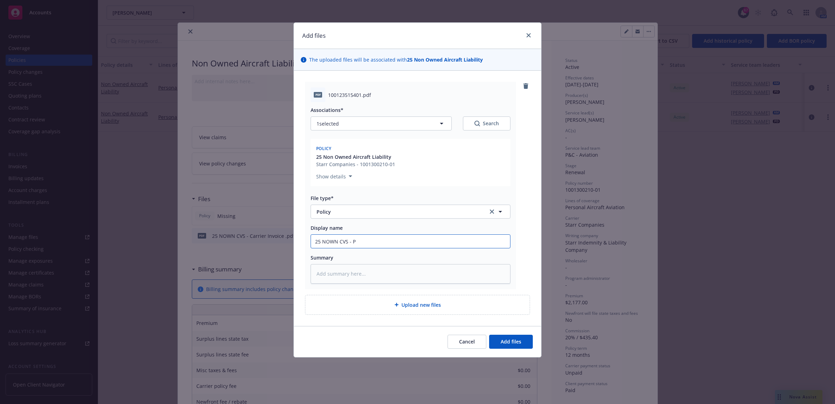
type input "25 NOWN CVS - Po"
type textarea "x"
type input "25 NOWN CVS - Pol"
type textarea "x"
type input "25 NOWN CVS - Poli"
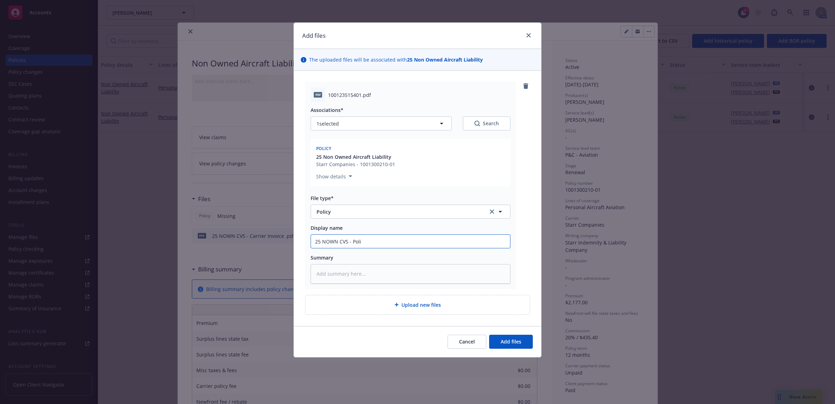
type textarea "x"
type input "25 NOWN CVS - Polic"
type textarea "x"
drag, startPoint x: 314, startPoint y: 237, endPoint x: 280, endPoint y: 236, distance: 34.9
click at [280, 236] on div "Add files The uploaded files will be associated with 25 Non Owned Aircraft Liab…" at bounding box center [417, 202] width 835 height 404
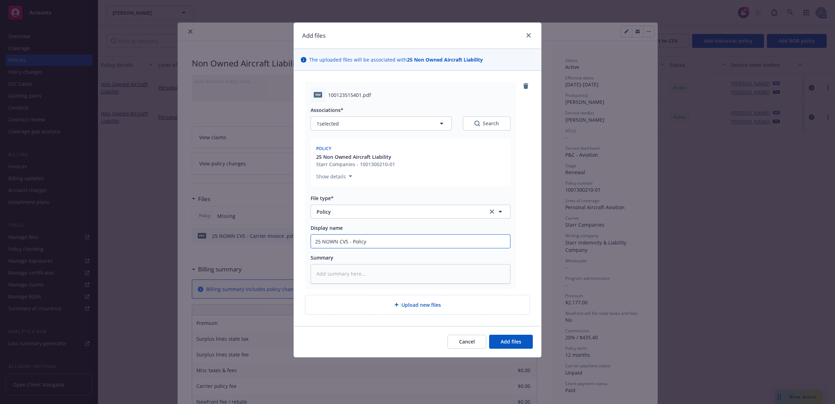
type input "25 NOWN CVS - Policy"
paste textarea "25 NOWN CVS - Policy"
type textarea "x"
type textarea "25 NOWN CVS - Policy"
click at [519, 341] on span "Add files" at bounding box center [511, 341] width 21 height 7
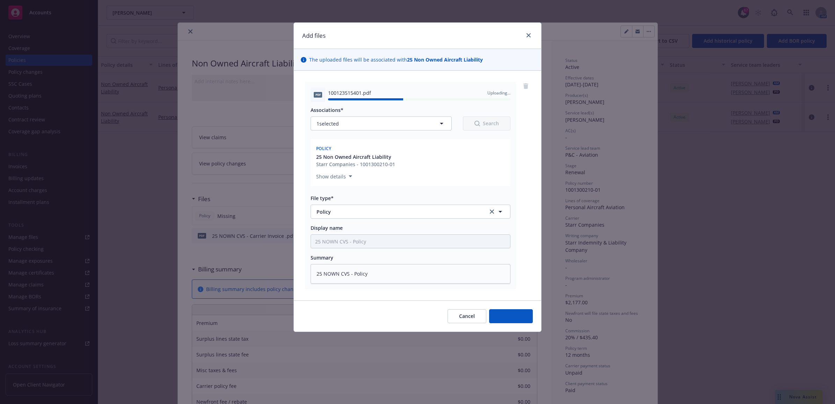
type textarea "x"
